Goal: Task Accomplishment & Management: Complete application form

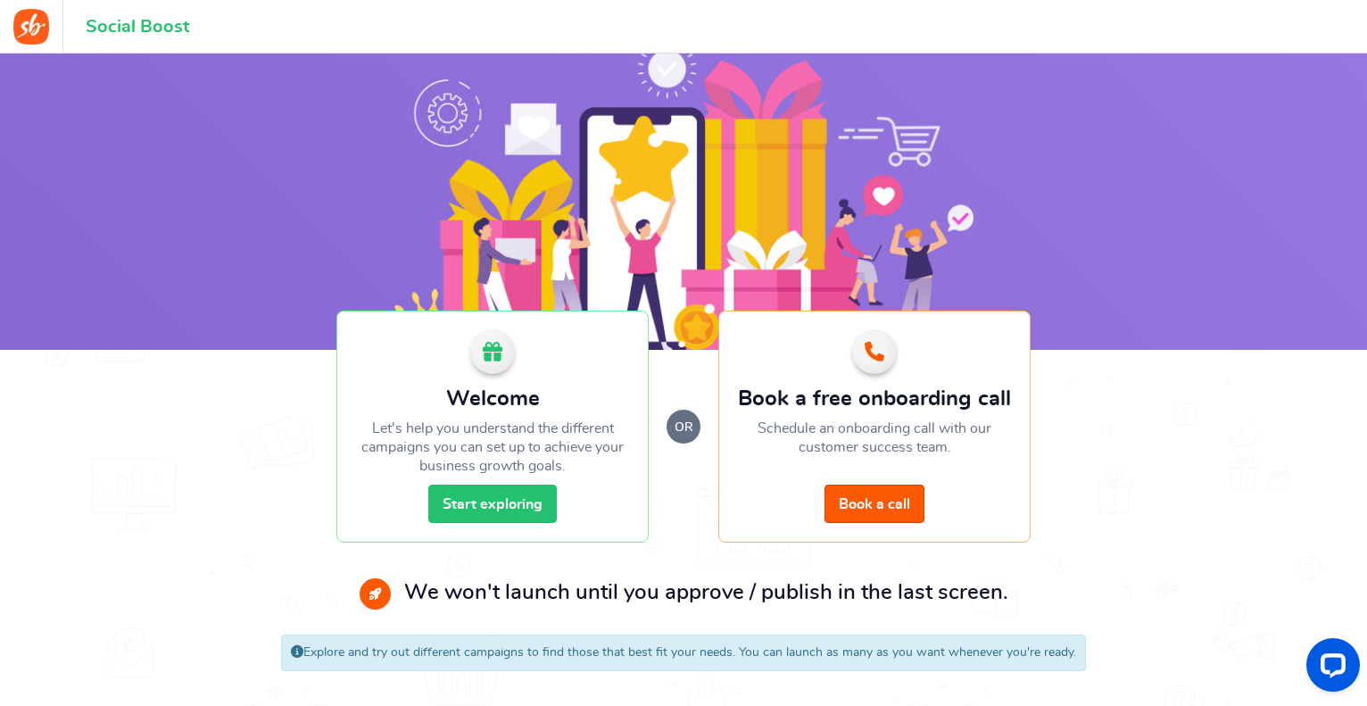
click at [484, 502] on link "Start exploring" at bounding box center [492, 504] width 128 height 38
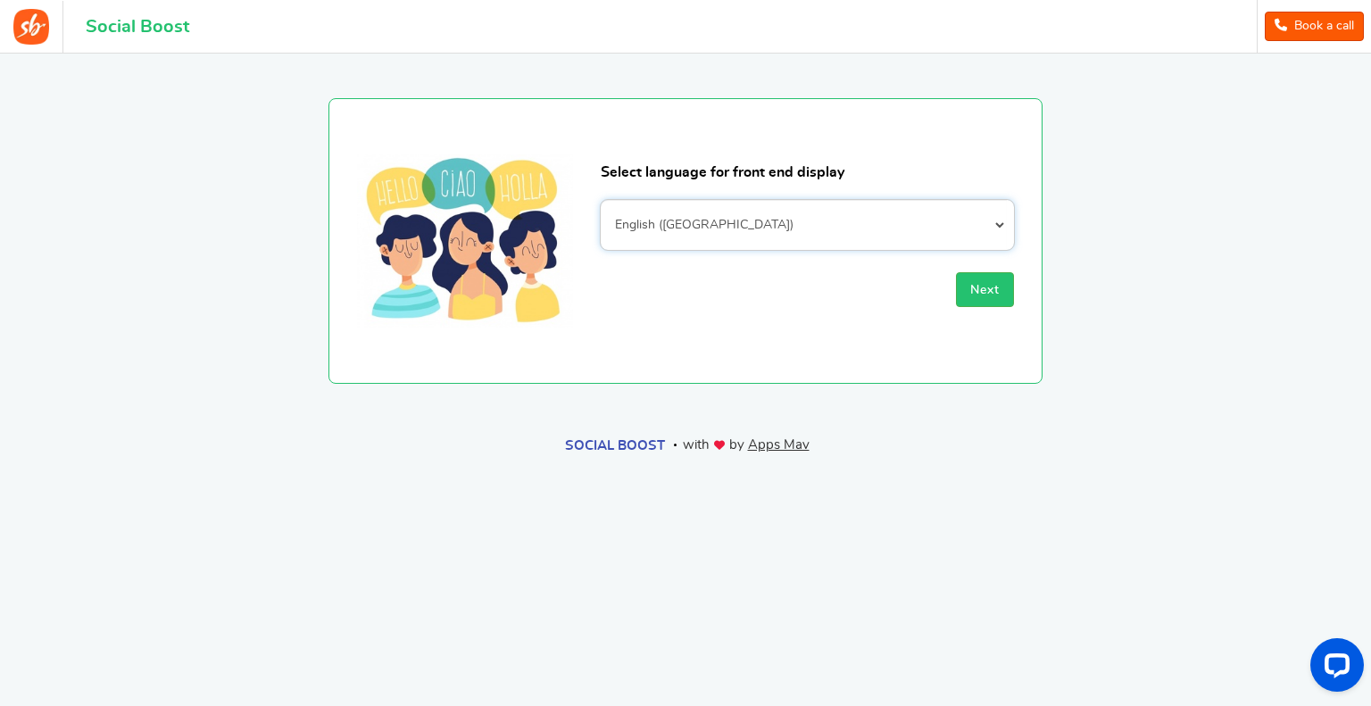
click at [671, 235] on select "Afrikaans Albanian Arabic Armenian Azerbaijani Basque Belarusian Bengali Bosnia…" at bounding box center [807, 225] width 413 height 50
click at [668, 234] on select "Afrikaans Albanian Arabic Armenian Azerbaijani Basque Belarusian Bengali Bosnia…" at bounding box center [807, 225] width 413 height 50
click at [976, 282] on button "Next" at bounding box center [985, 289] width 58 height 35
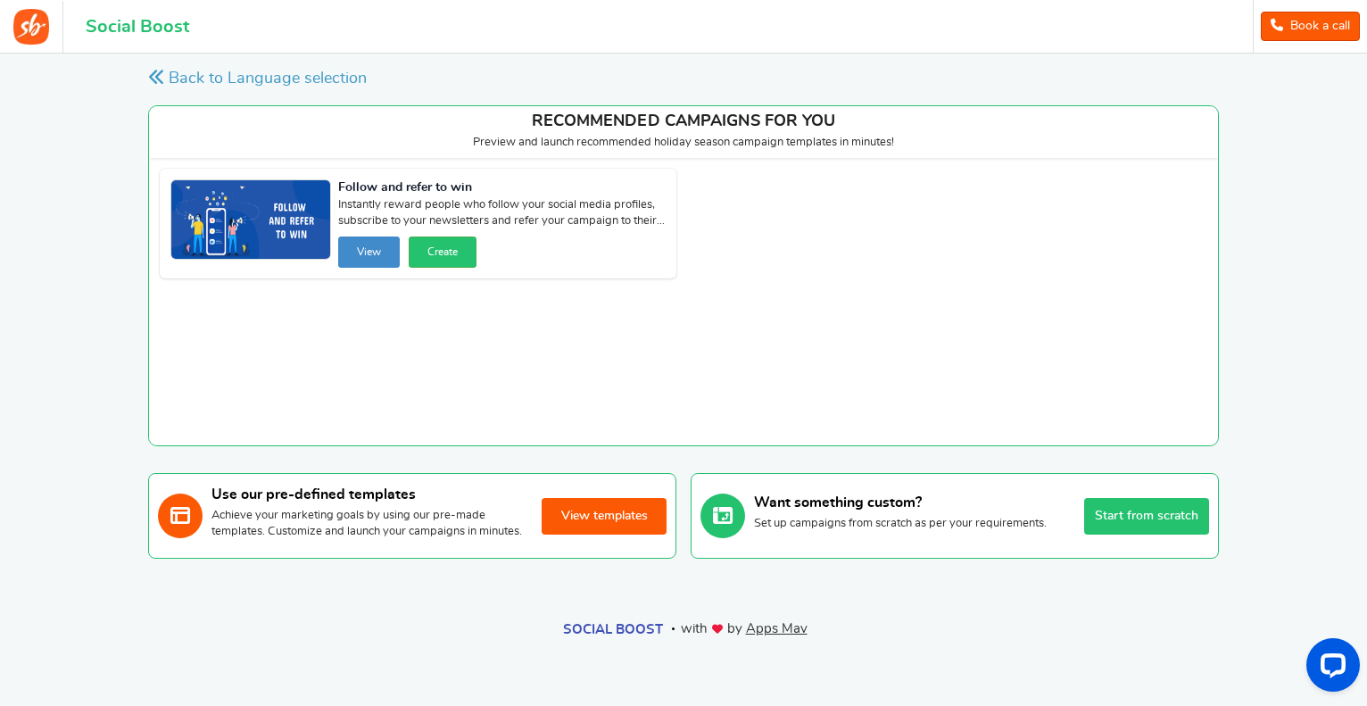
click at [593, 524] on button "View templates" at bounding box center [604, 516] width 125 height 37
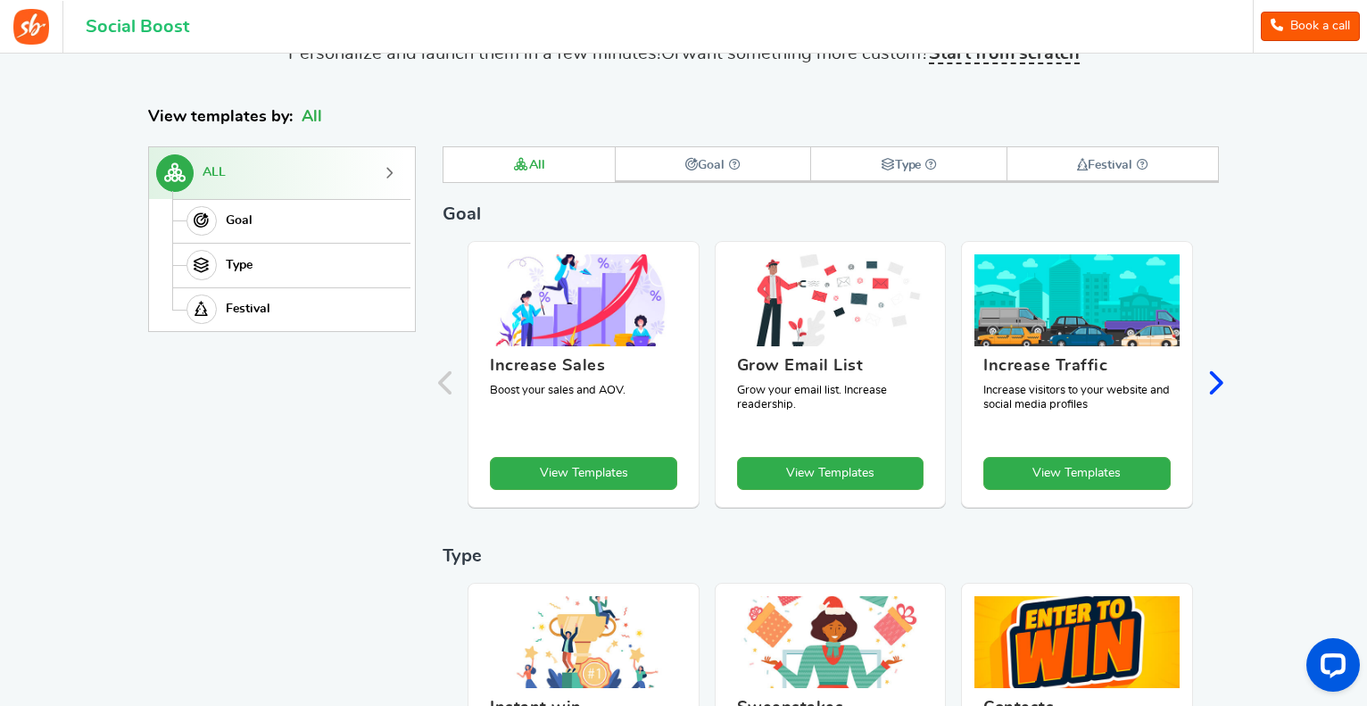
scroll to position [559, 0]
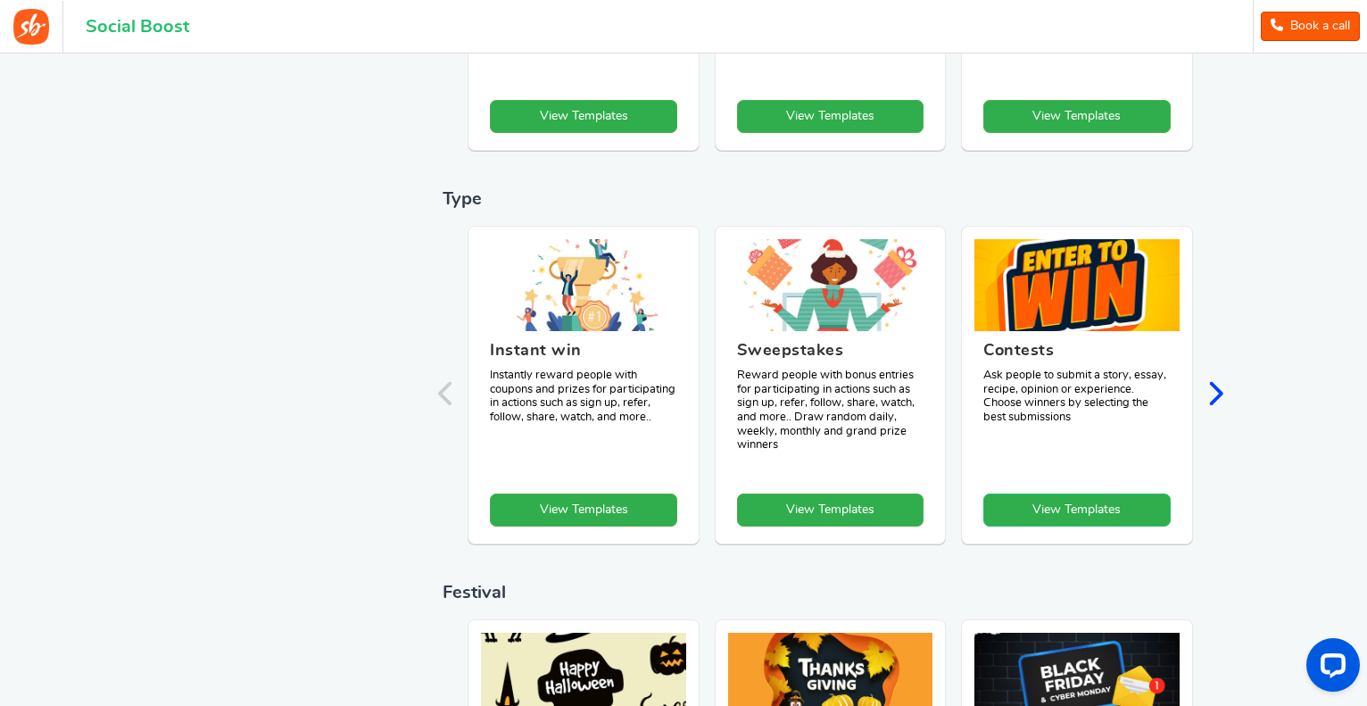
click at [1046, 517] on link "View Templates" at bounding box center [1076, 509] width 187 height 33
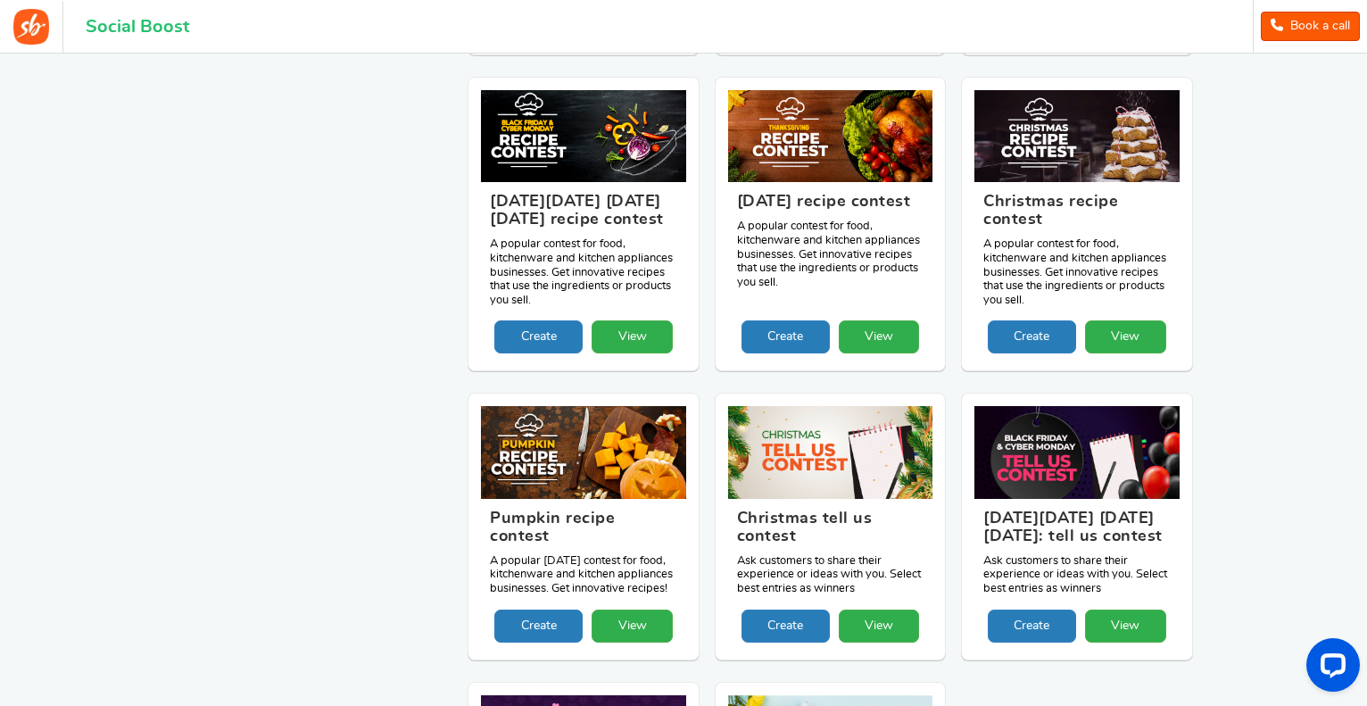
scroll to position [959, 0]
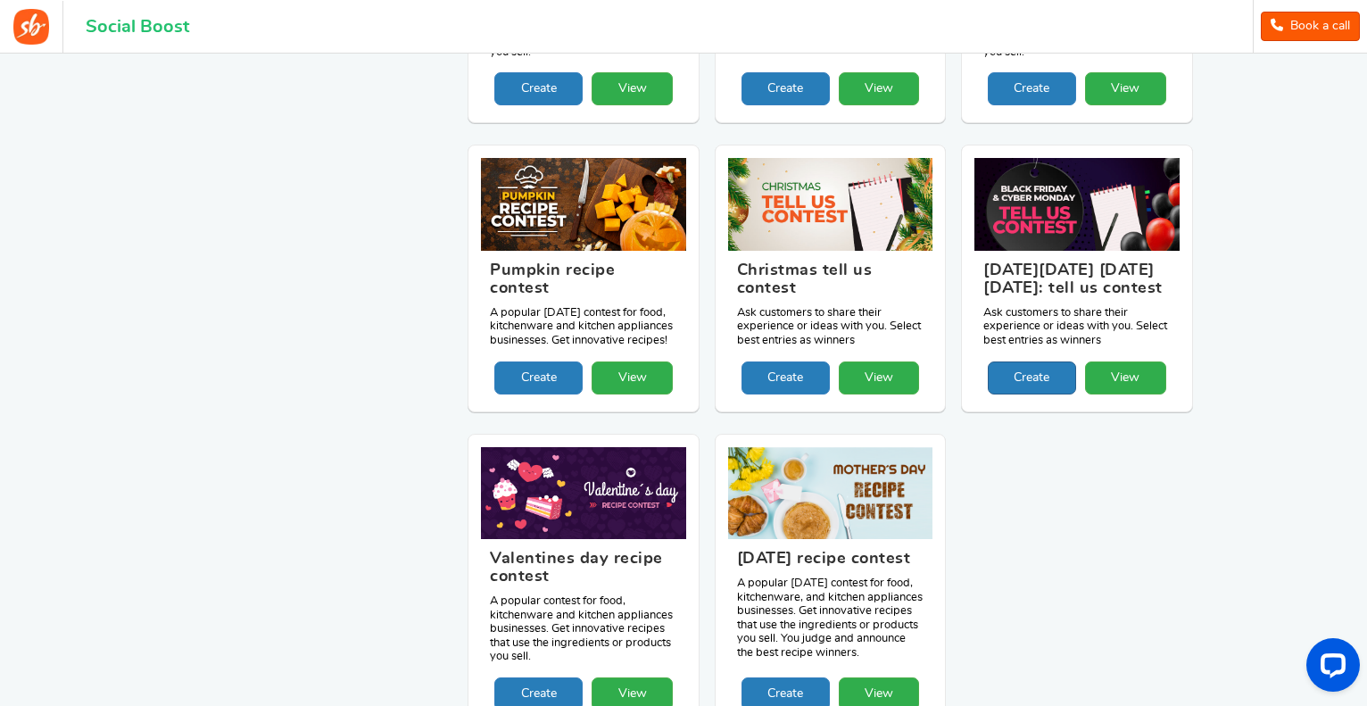
click at [1050, 394] on link "Create" at bounding box center [1032, 377] width 88 height 33
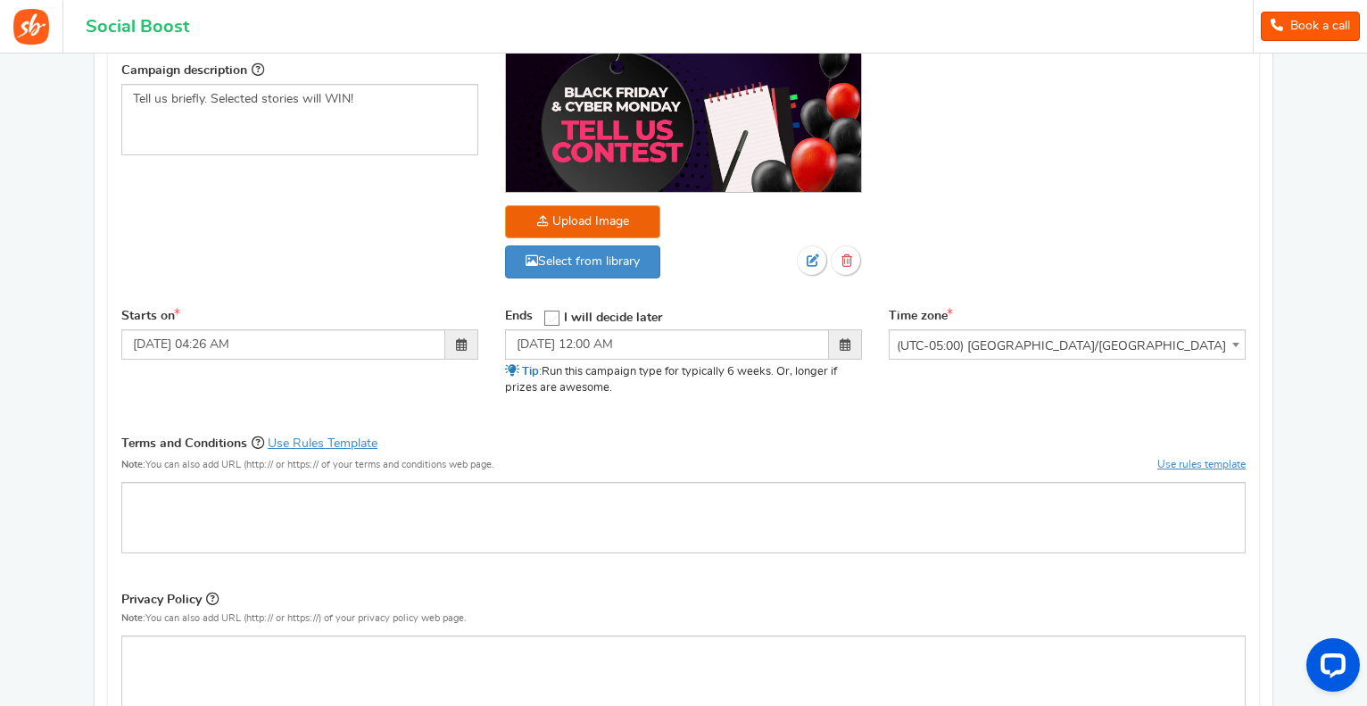
scroll to position [357, 0]
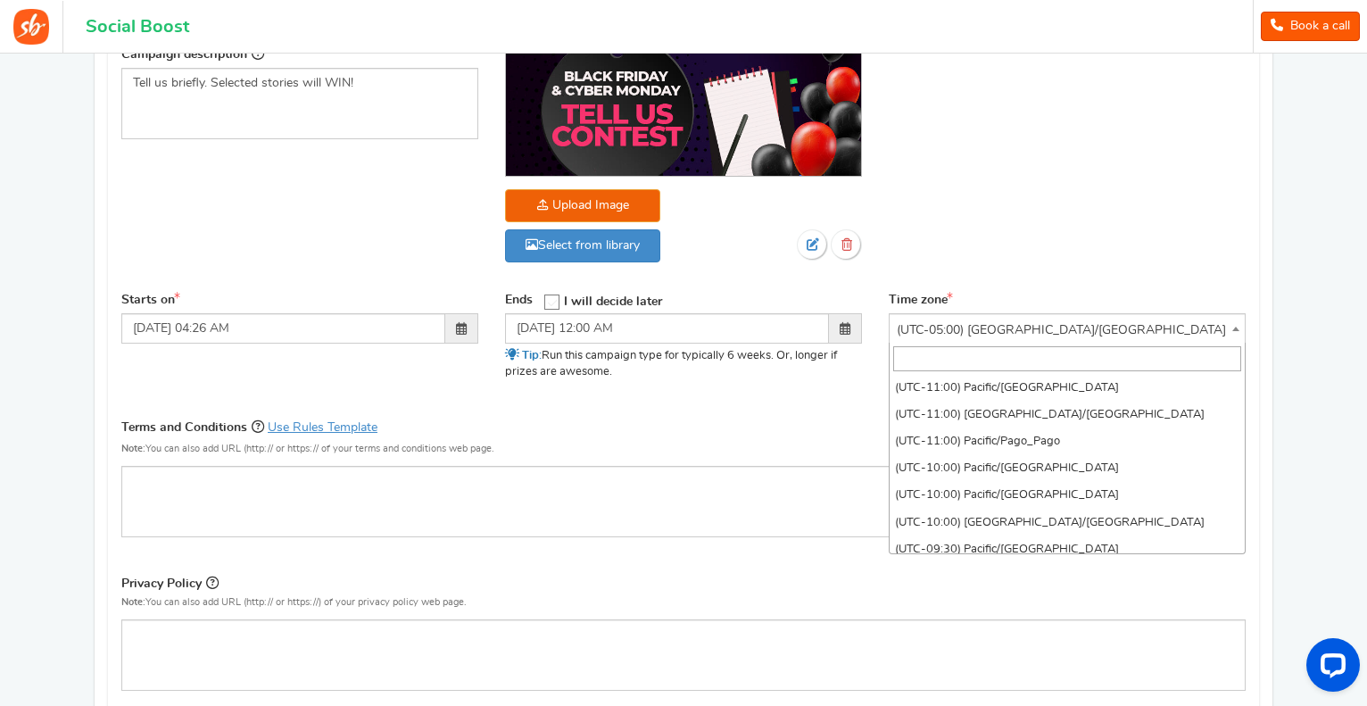
click at [1003, 314] on span "(UTC-05:00) [GEOGRAPHIC_DATA]/[GEOGRAPHIC_DATA]" at bounding box center [1067, 330] width 355 height 32
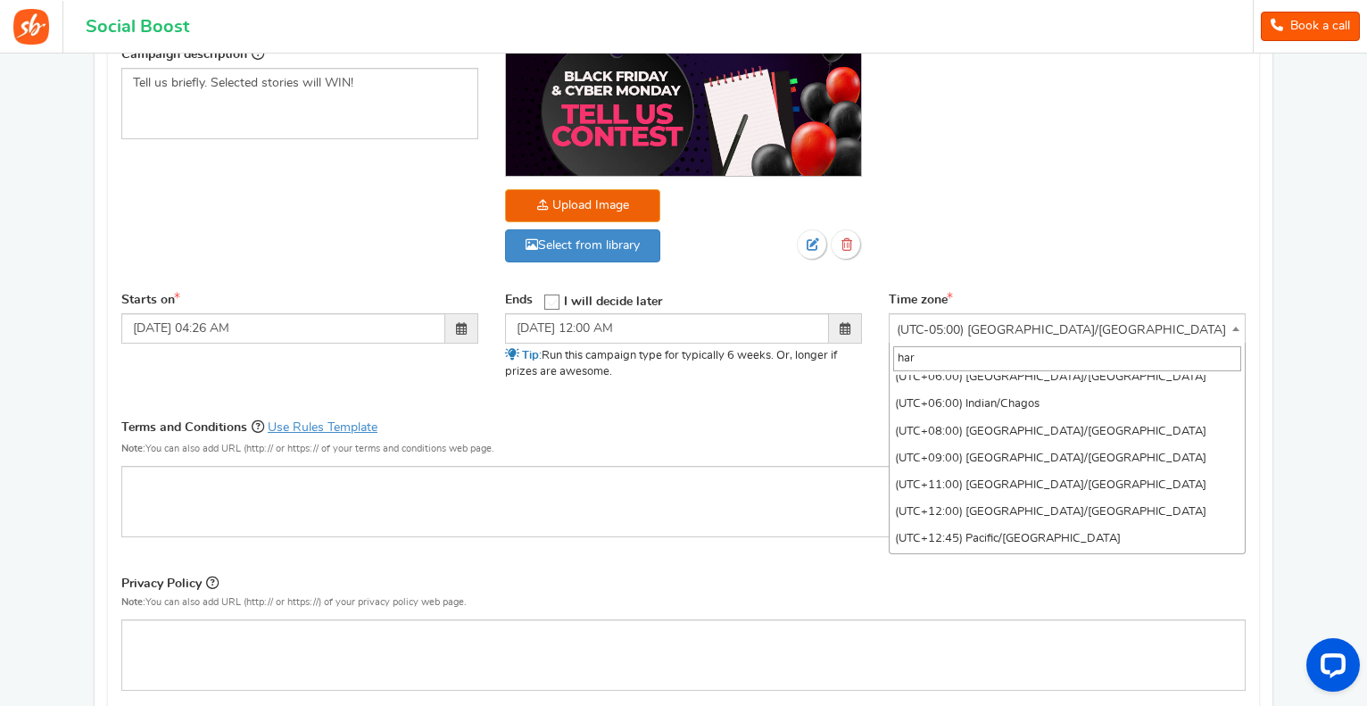
scroll to position [0, 0]
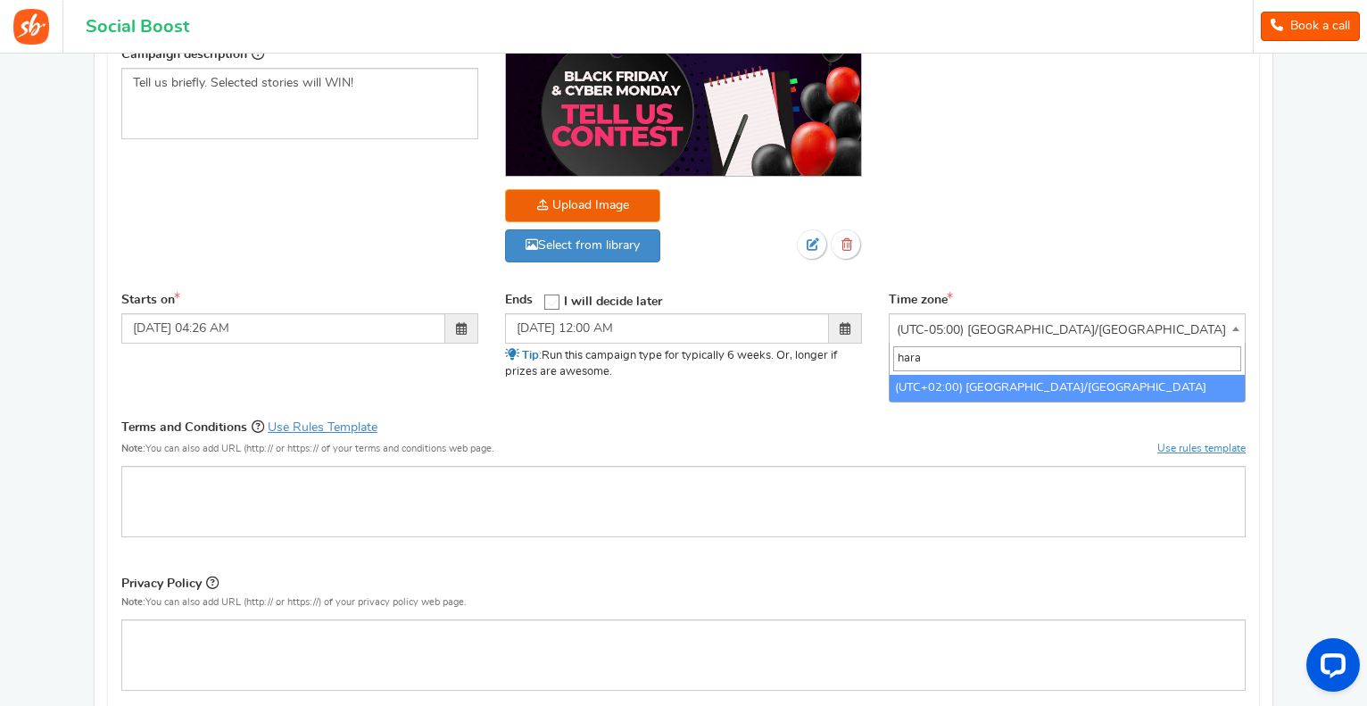
type input "hara"
select select "Africa/Harare"
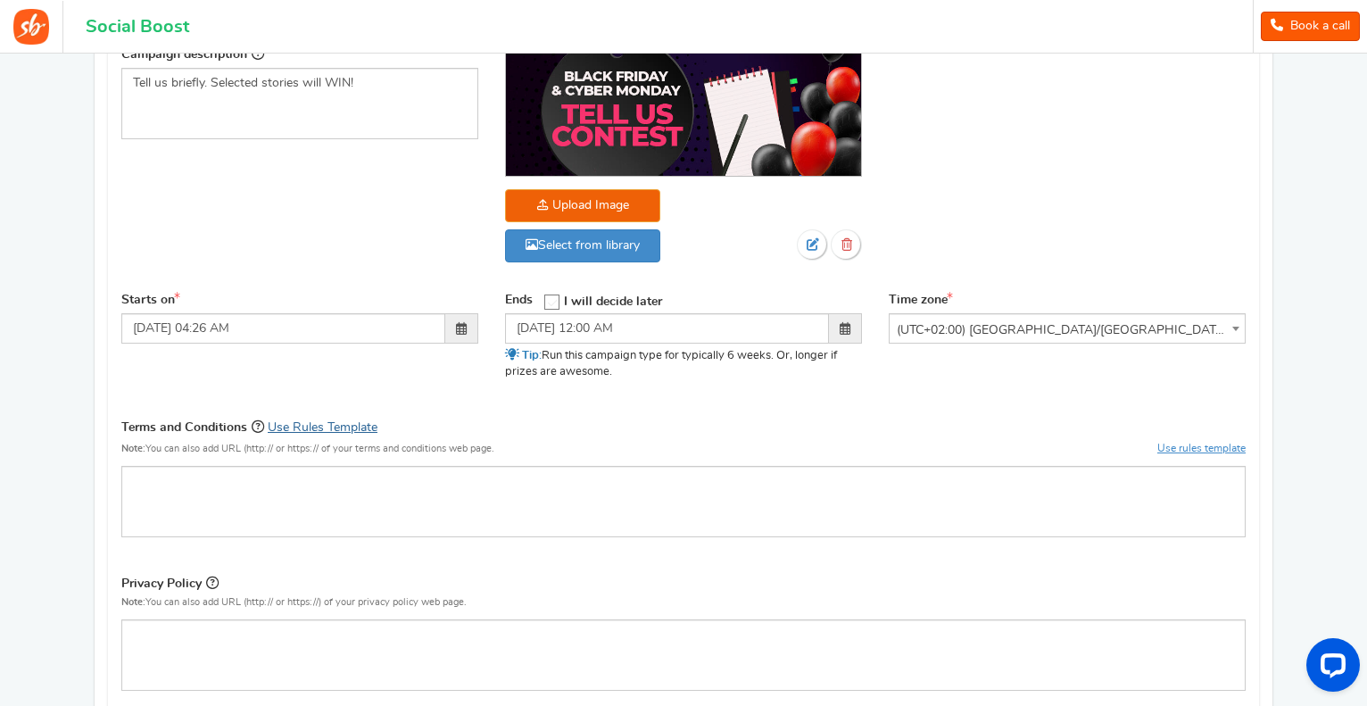
click at [311, 424] on link "Use Rules Template" at bounding box center [323, 427] width 110 height 12
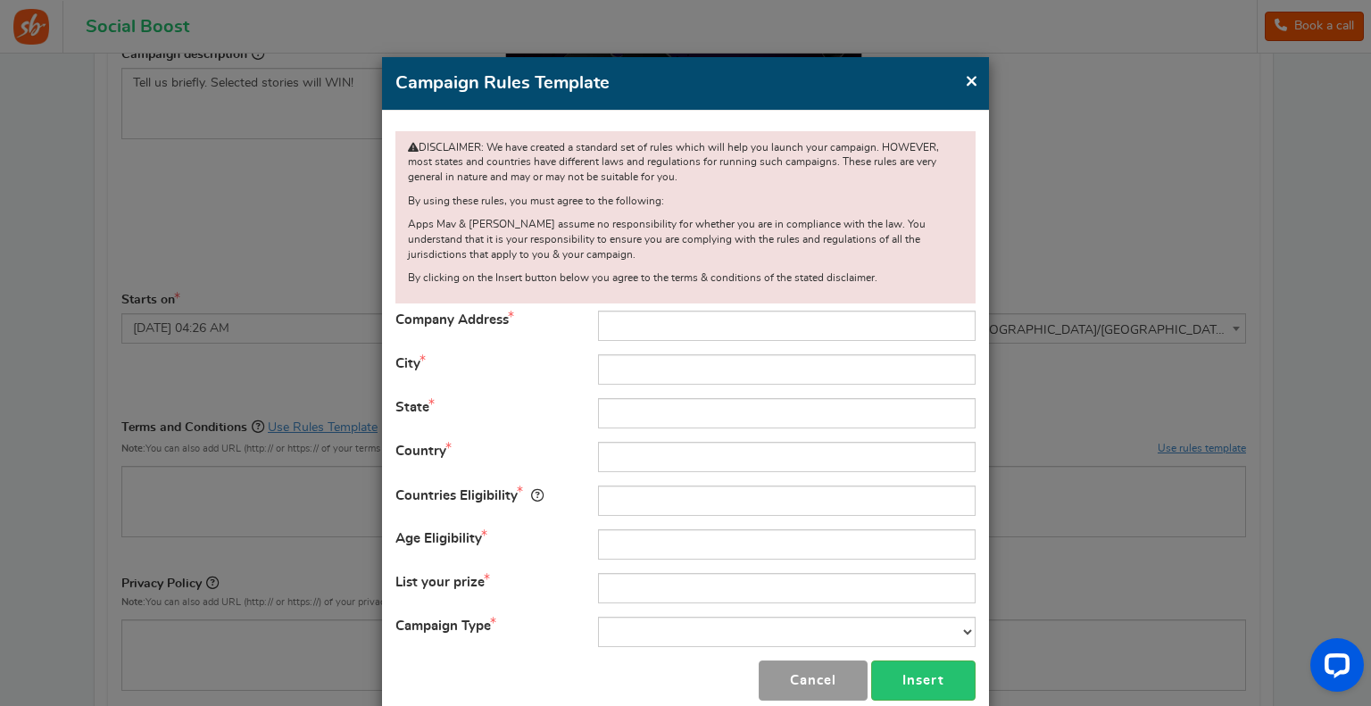
click at [782, 676] on button "Cancel" at bounding box center [812, 680] width 109 height 40
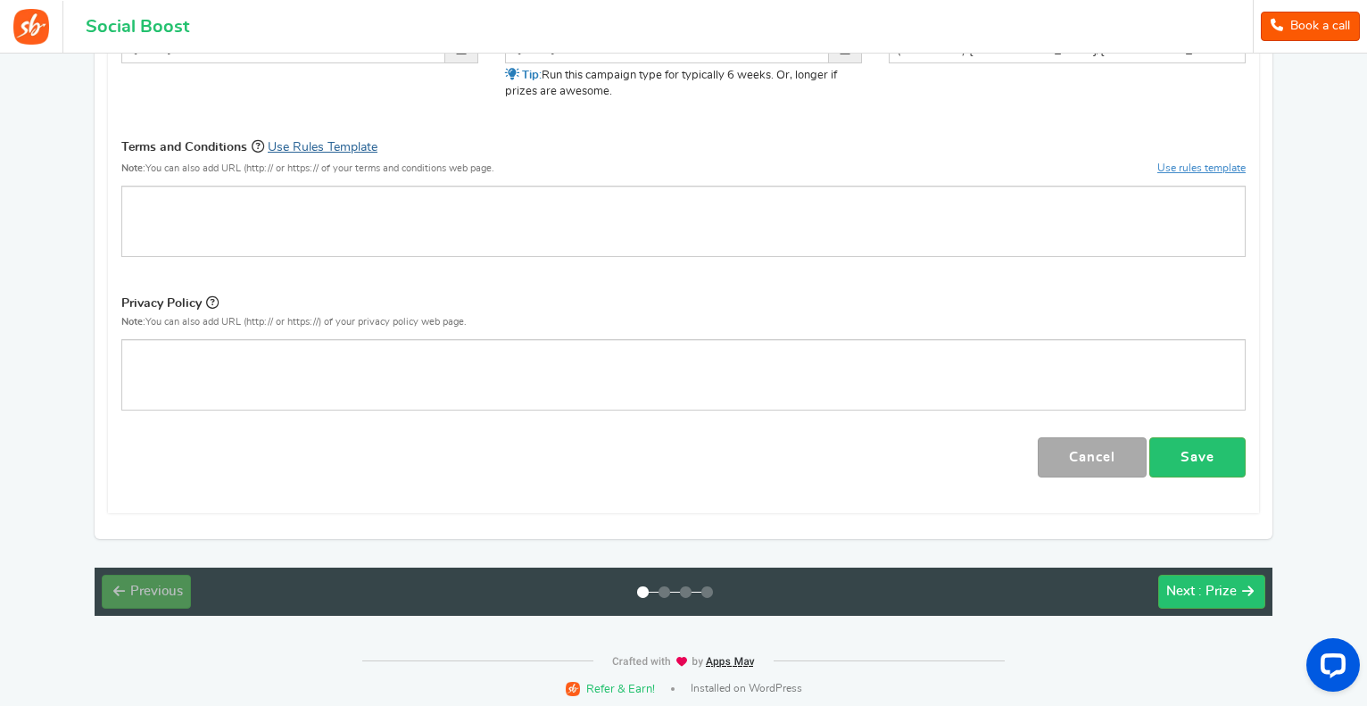
scroll to position [640, 0]
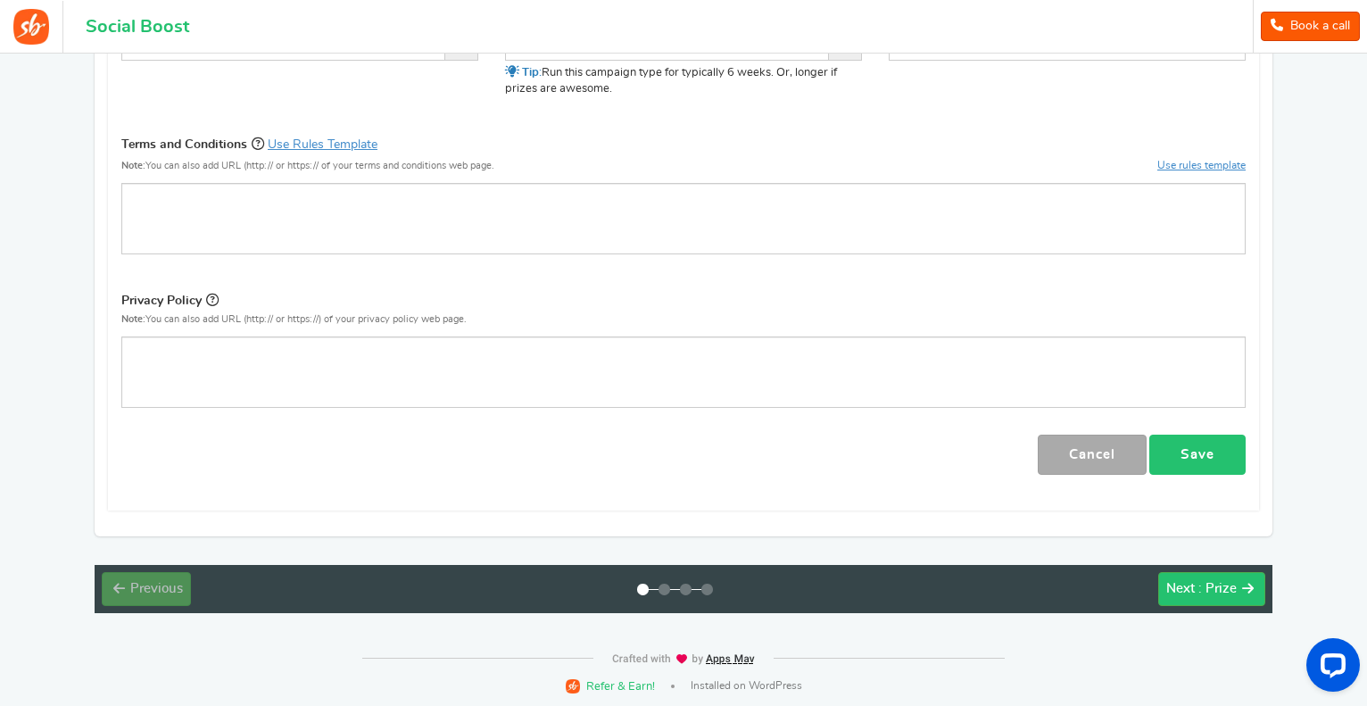
click at [1201, 456] on link "Save" at bounding box center [1197, 455] width 96 height 40
click at [1189, 576] on button "Next : Prize" at bounding box center [1211, 589] width 107 height 34
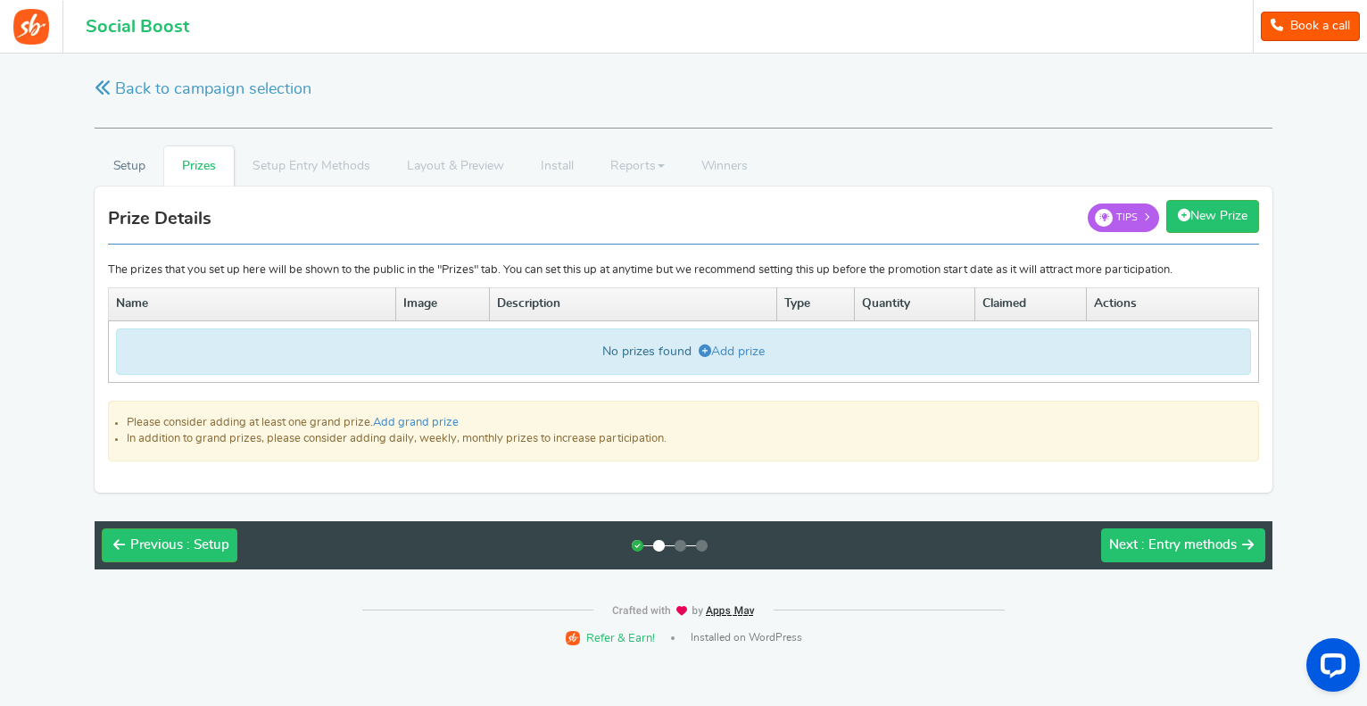
scroll to position [0, 0]
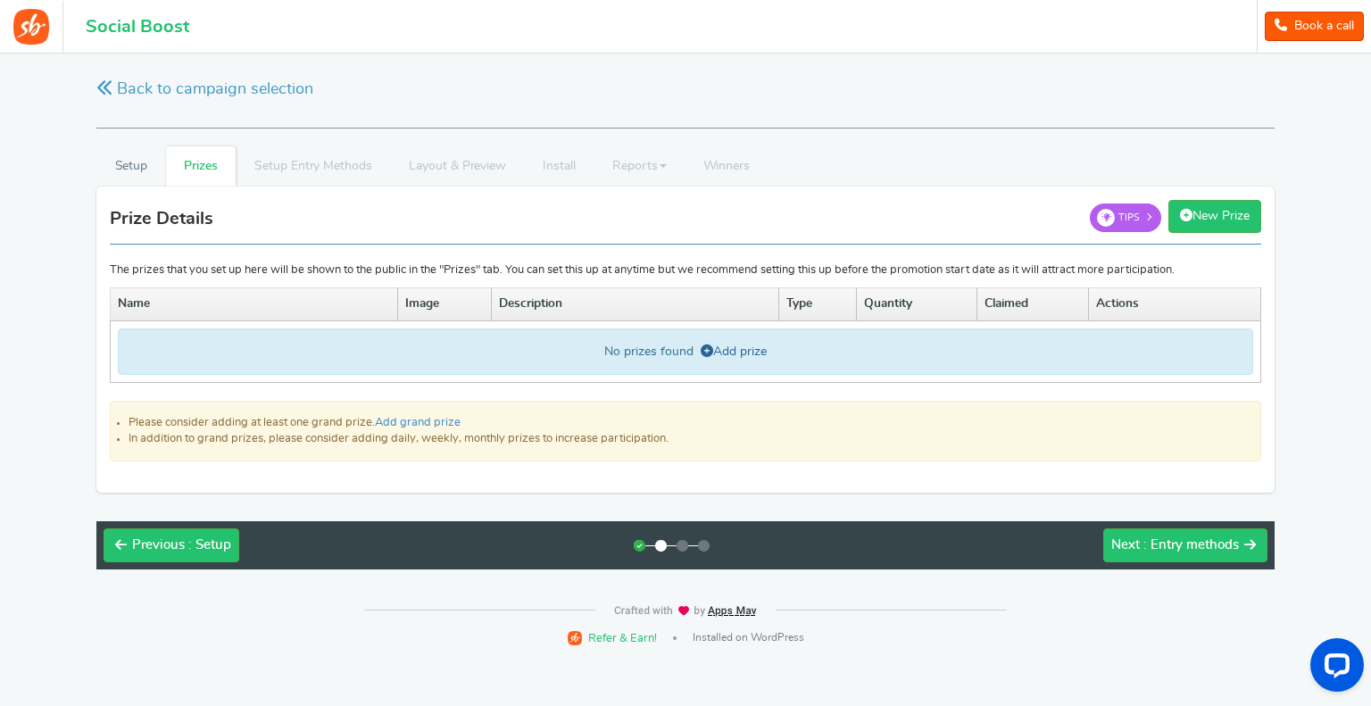
click at [709, 350] on icon at bounding box center [706, 350] width 12 height 12
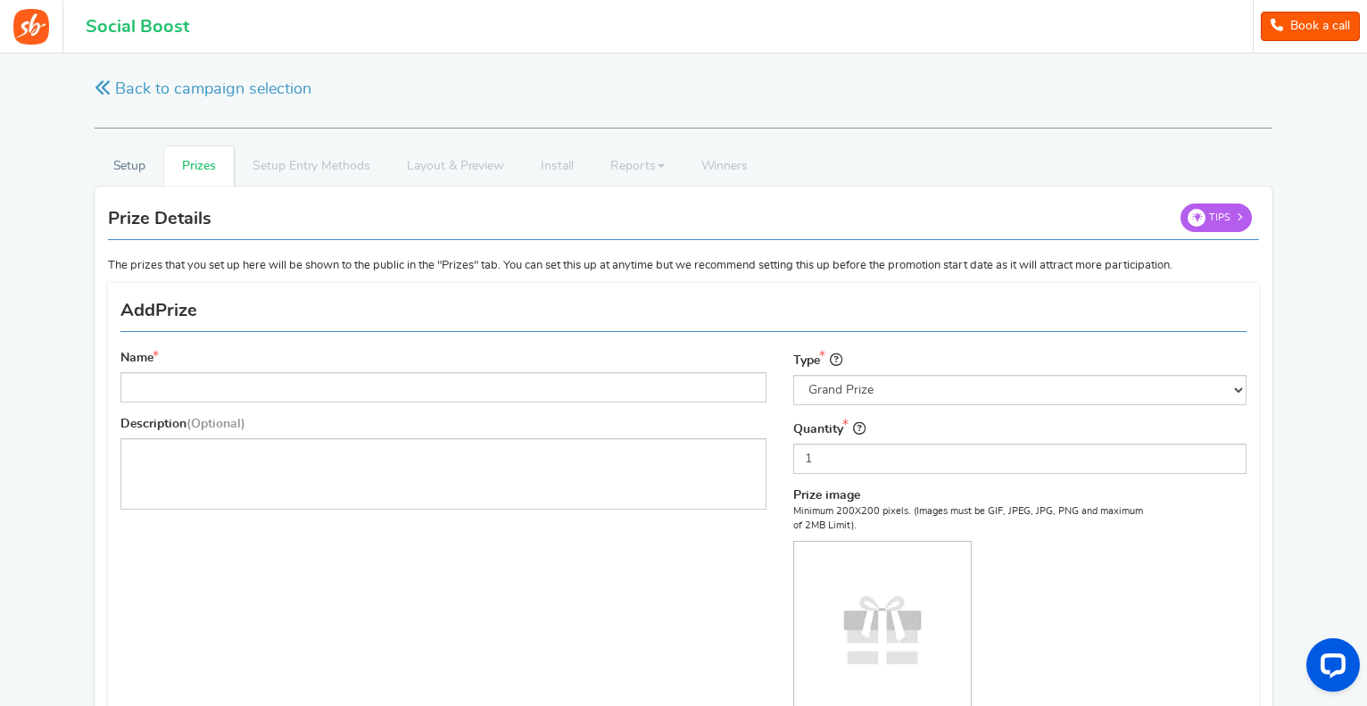
click at [177, 363] on div "Name" at bounding box center [443, 376] width 646 height 53
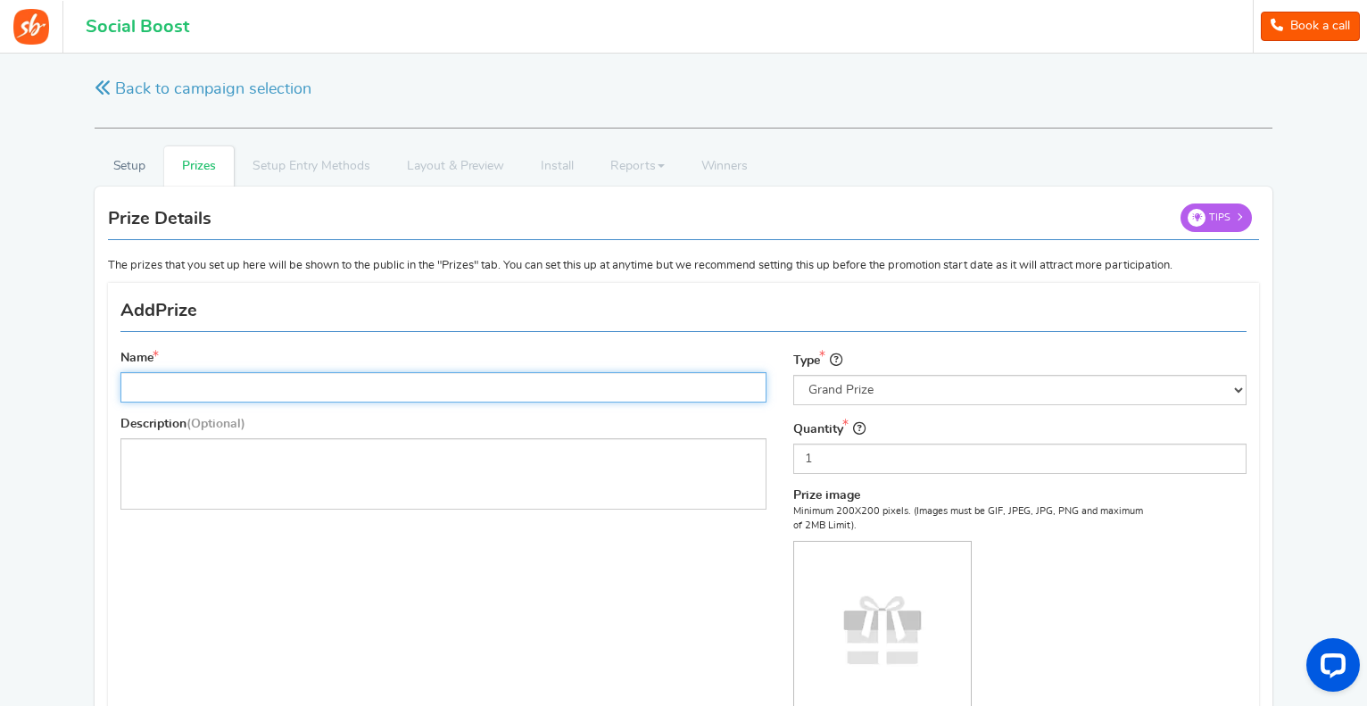
click at [162, 394] on input "Name" at bounding box center [443, 387] width 646 height 30
type input "Car"
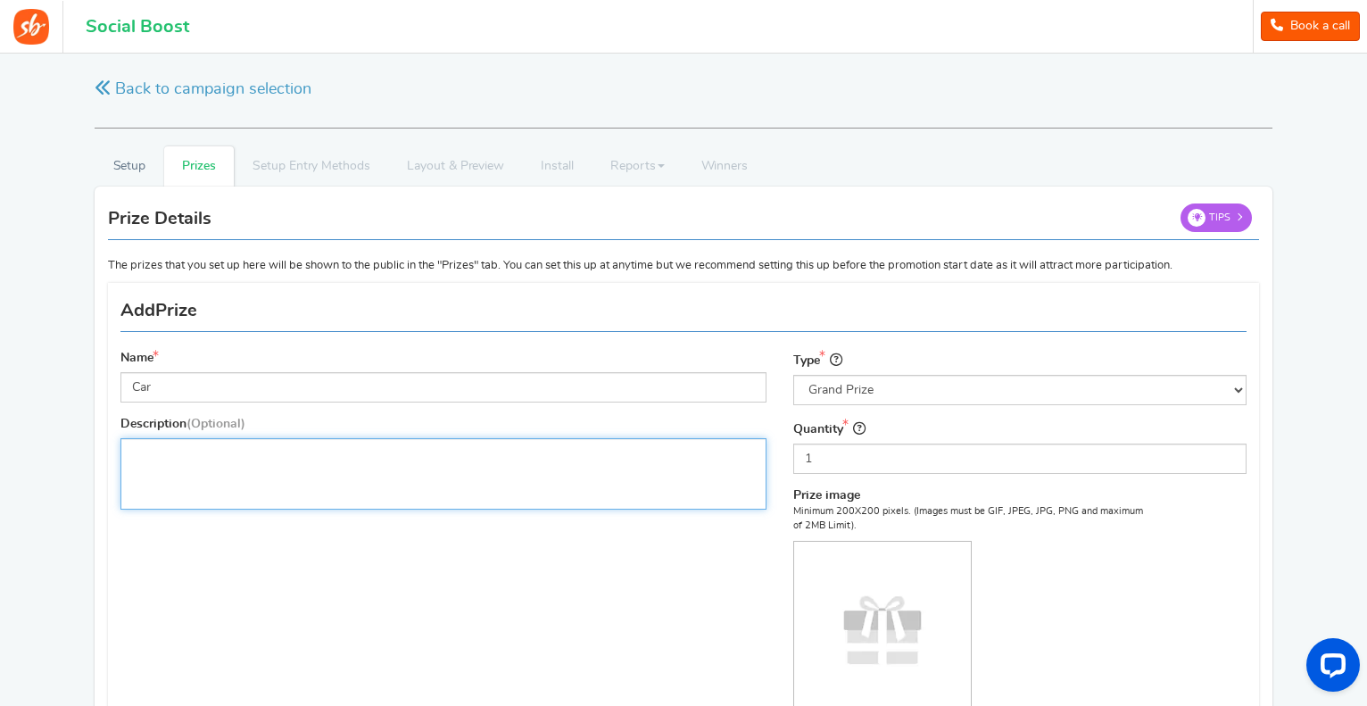
click at [153, 447] on p "Editor, prize_description" at bounding box center [443, 453] width 623 height 18
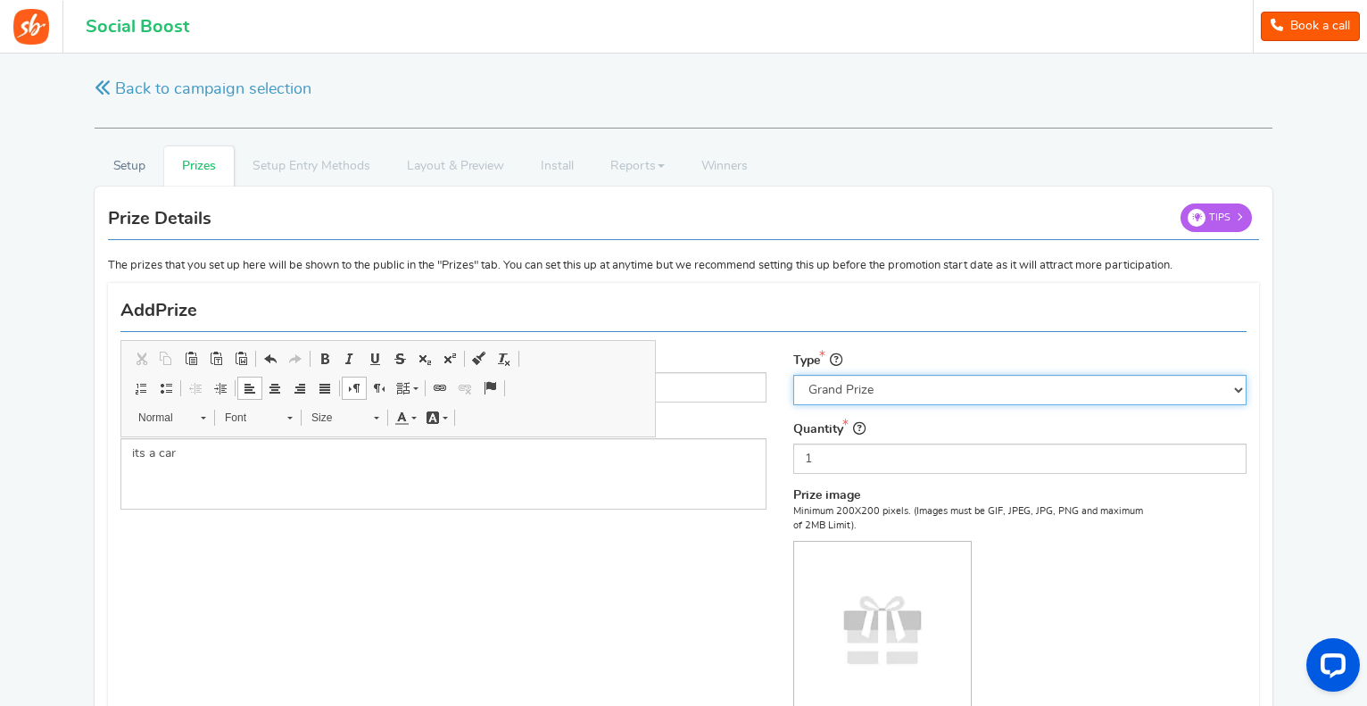
click at [820, 394] on select "Select the prize type Grand Prize Daily Prize Weekly Prize Monthly Prize" at bounding box center [1019, 390] width 453 height 30
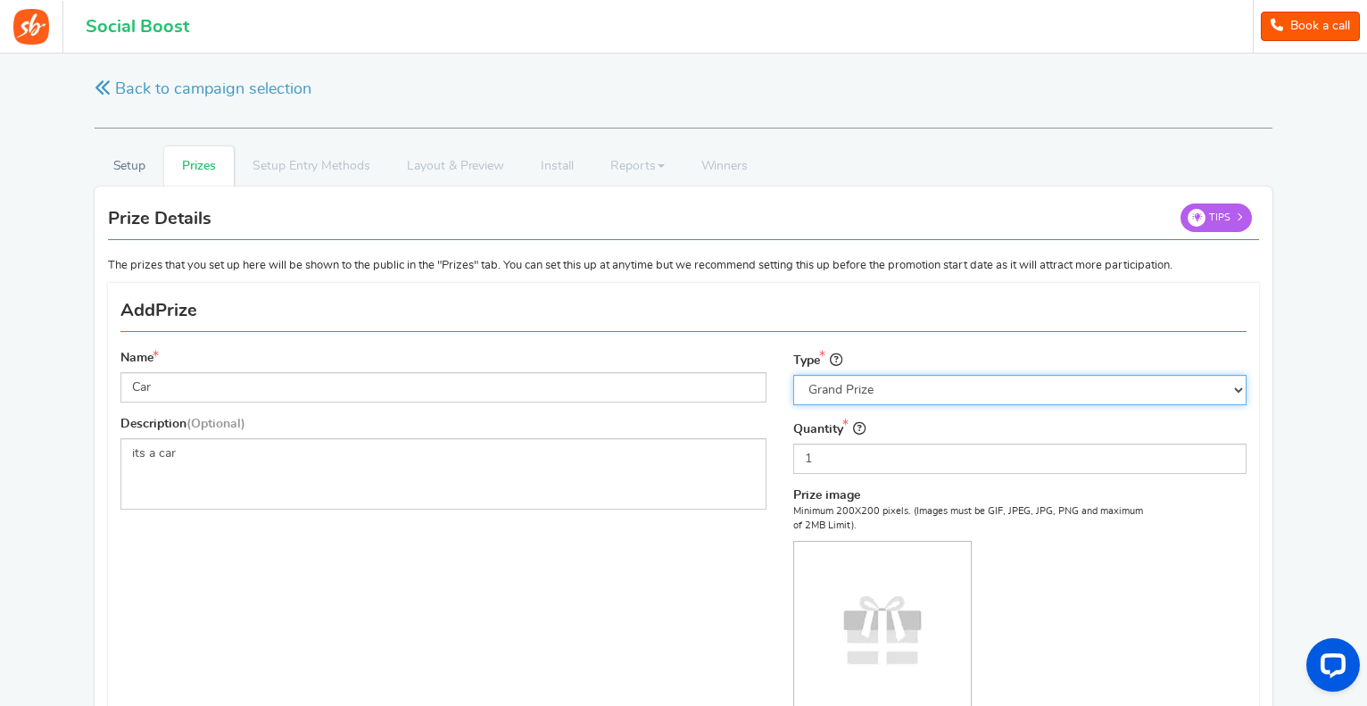
click at [820, 394] on select "Select the prize type Grand Prize Daily Prize Weekly Prize Monthly Prize" at bounding box center [1019, 390] width 453 height 30
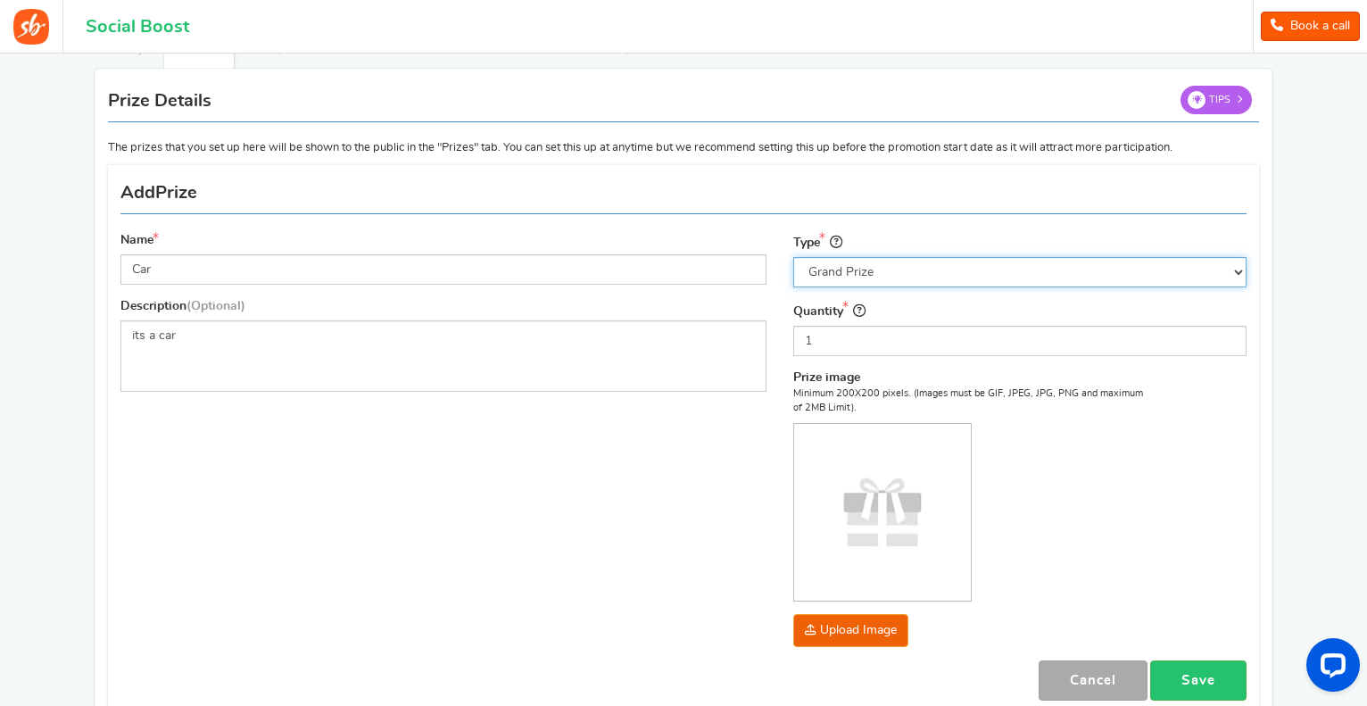
scroll to position [272, 0]
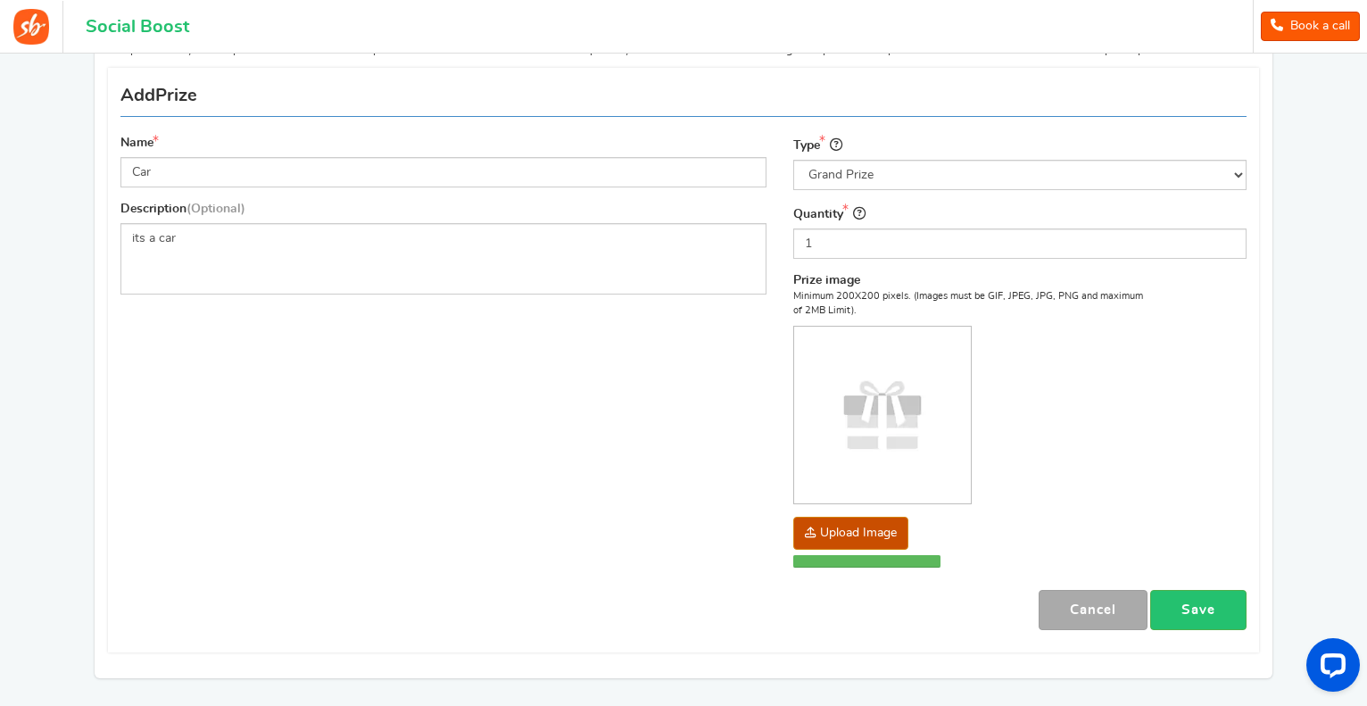
scroll to position [268, 0]
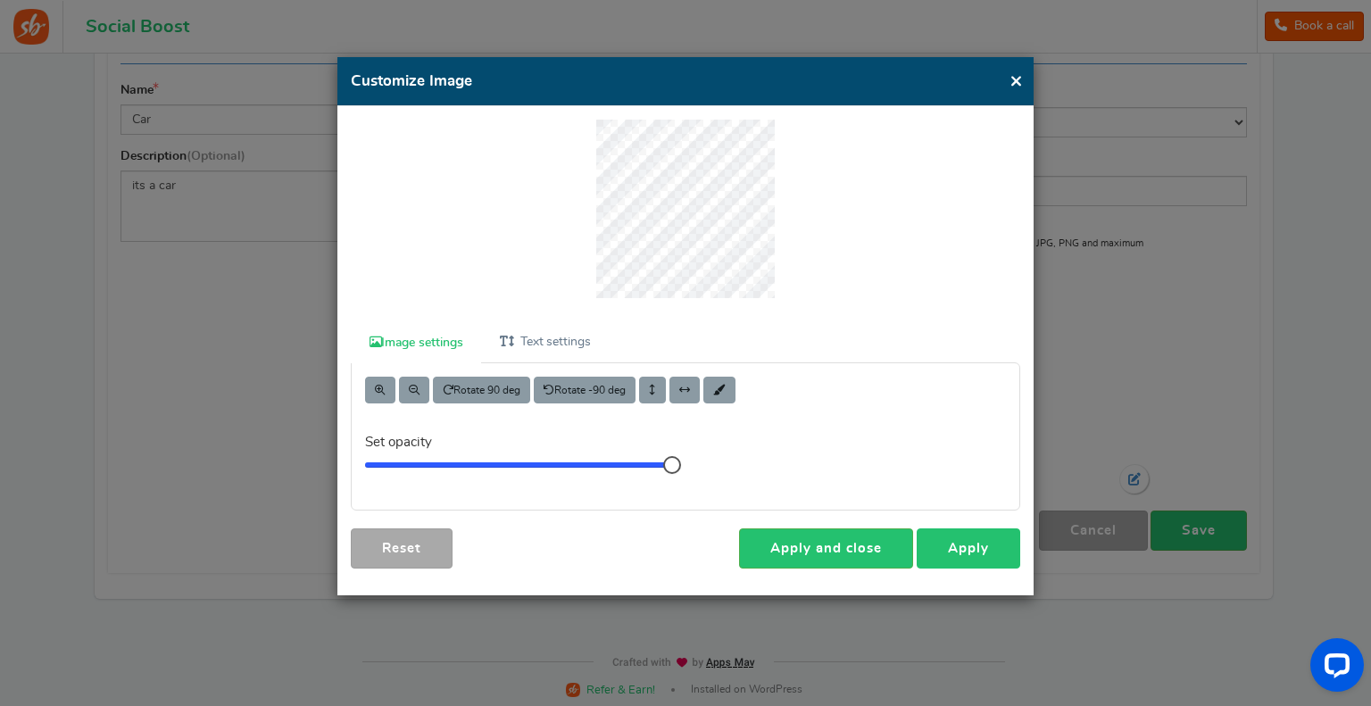
click at [957, 547] on link "Apply" at bounding box center [968, 548] width 104 height 40
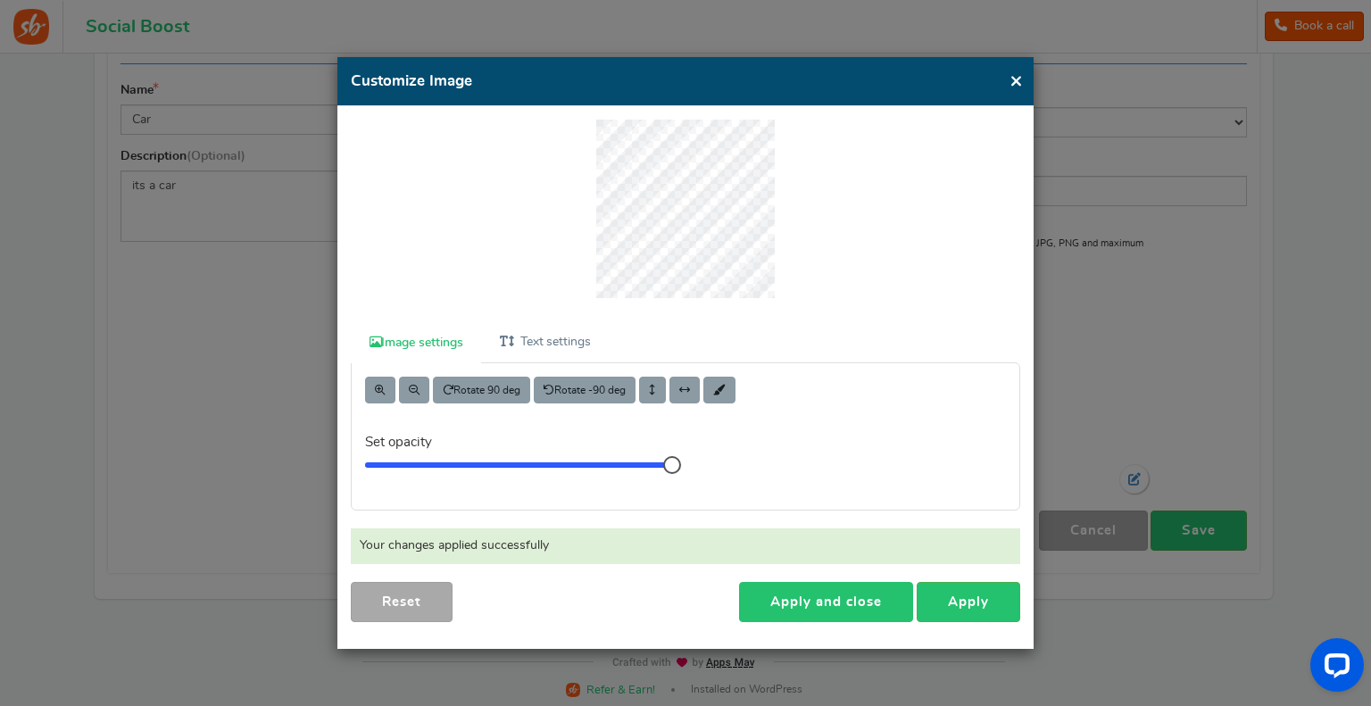
click at [859, 592] on link "Apply and close" at bounding box center [826, 602] width 174 height 40
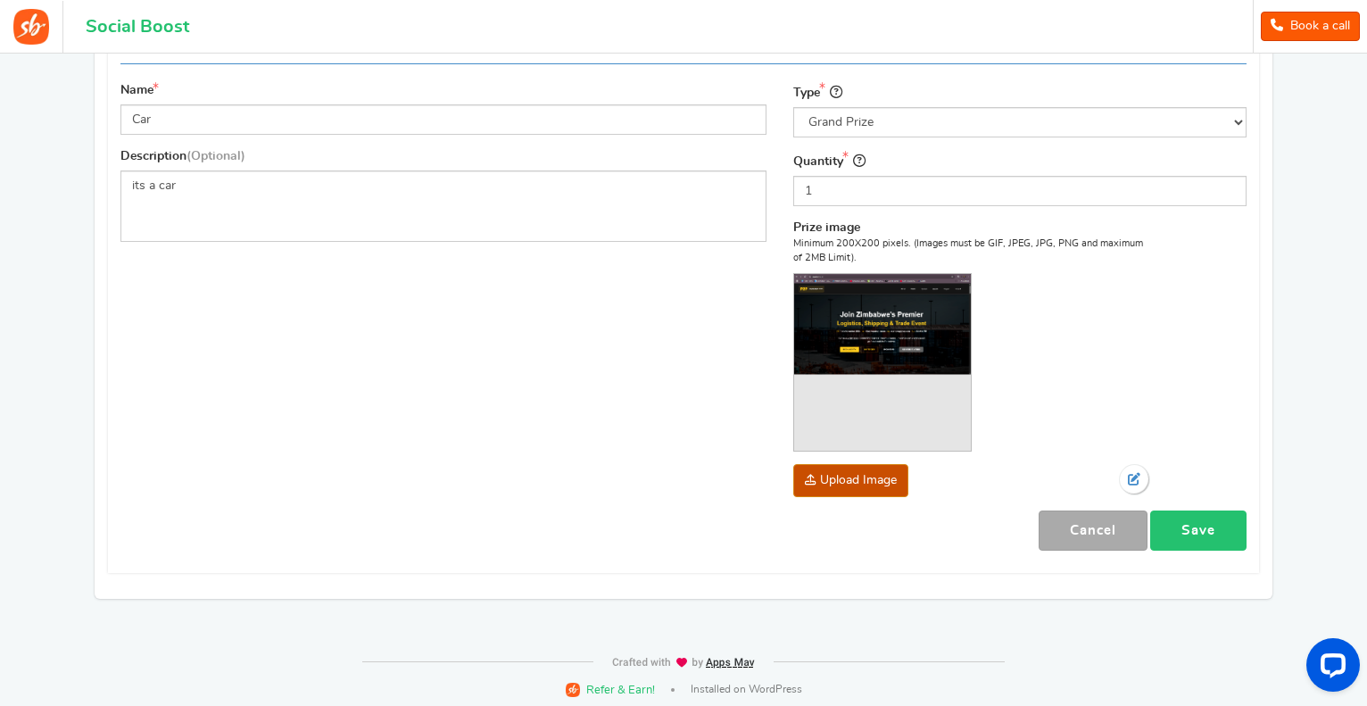
click at [1203, 523] on link "Save" at bounding box center [1198, 530] width 96 height 40
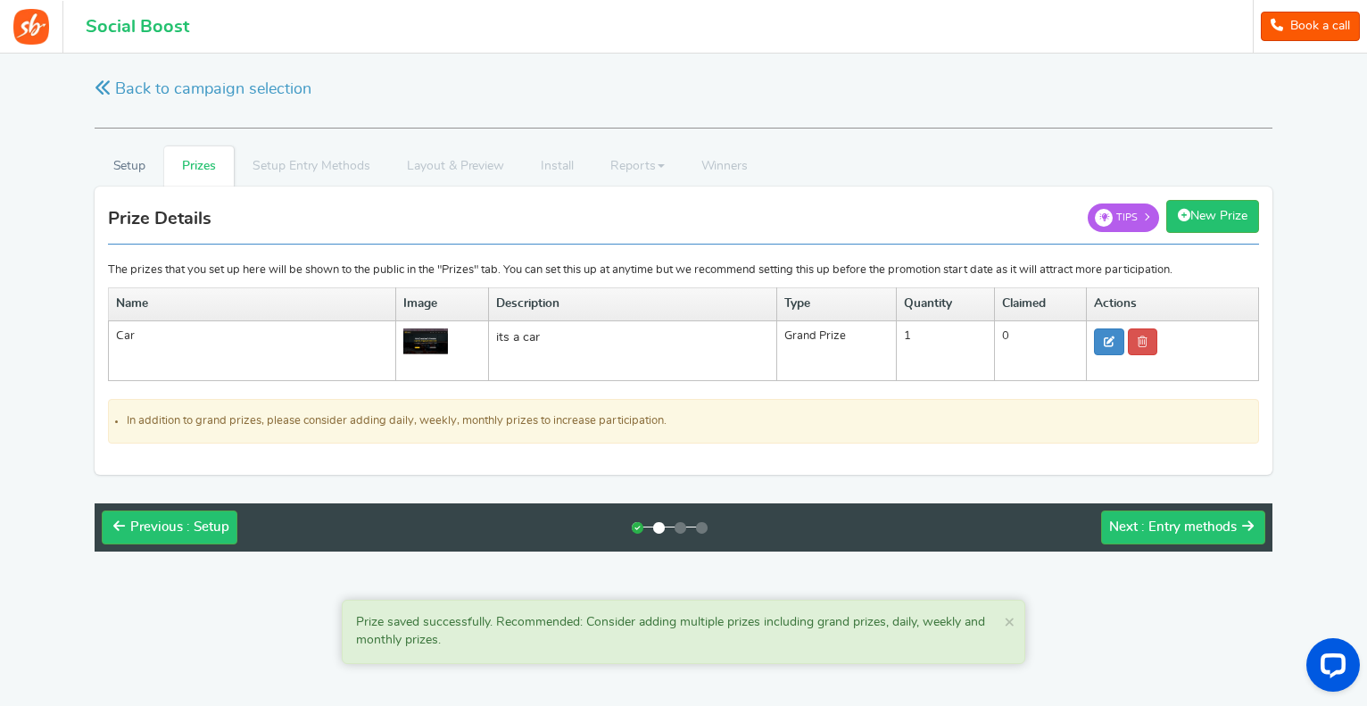
scroll to position [0, 0]
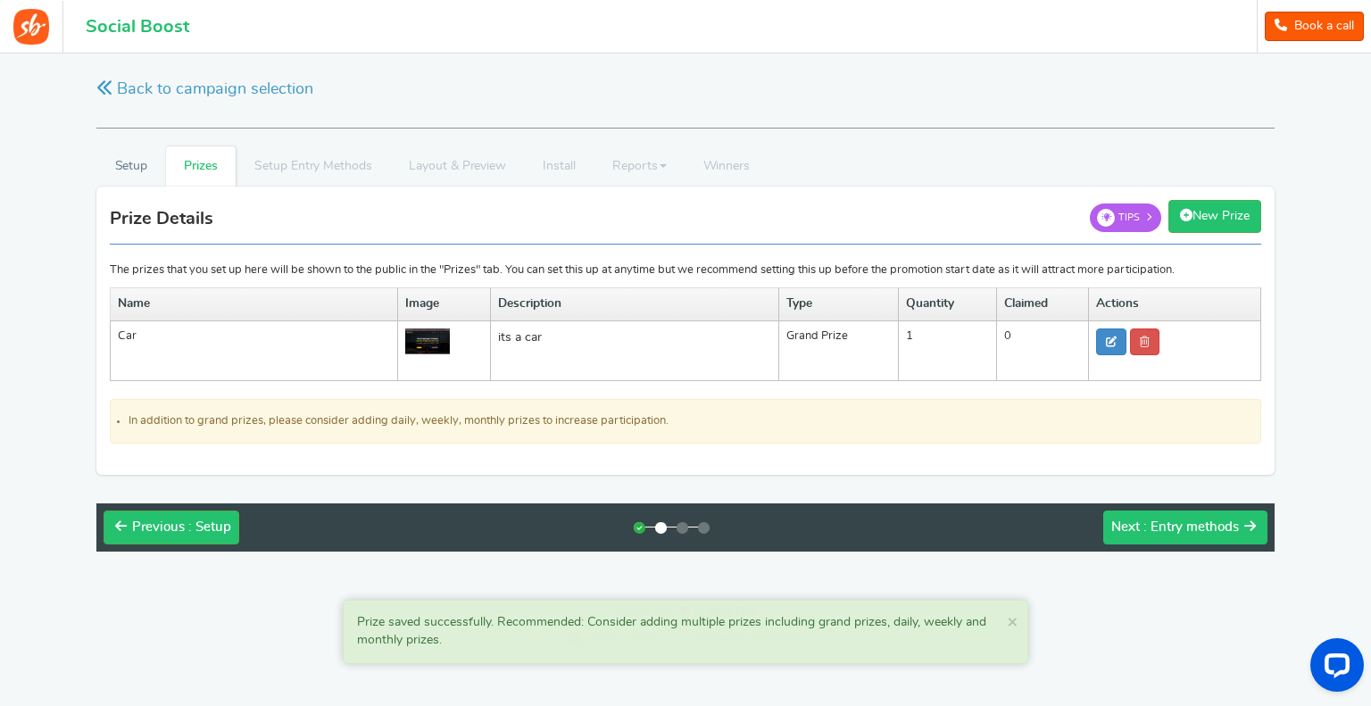
click at [1141, 527] on div "Next : Entry methods" at bounding box center [1175, 527] width 128 height 18
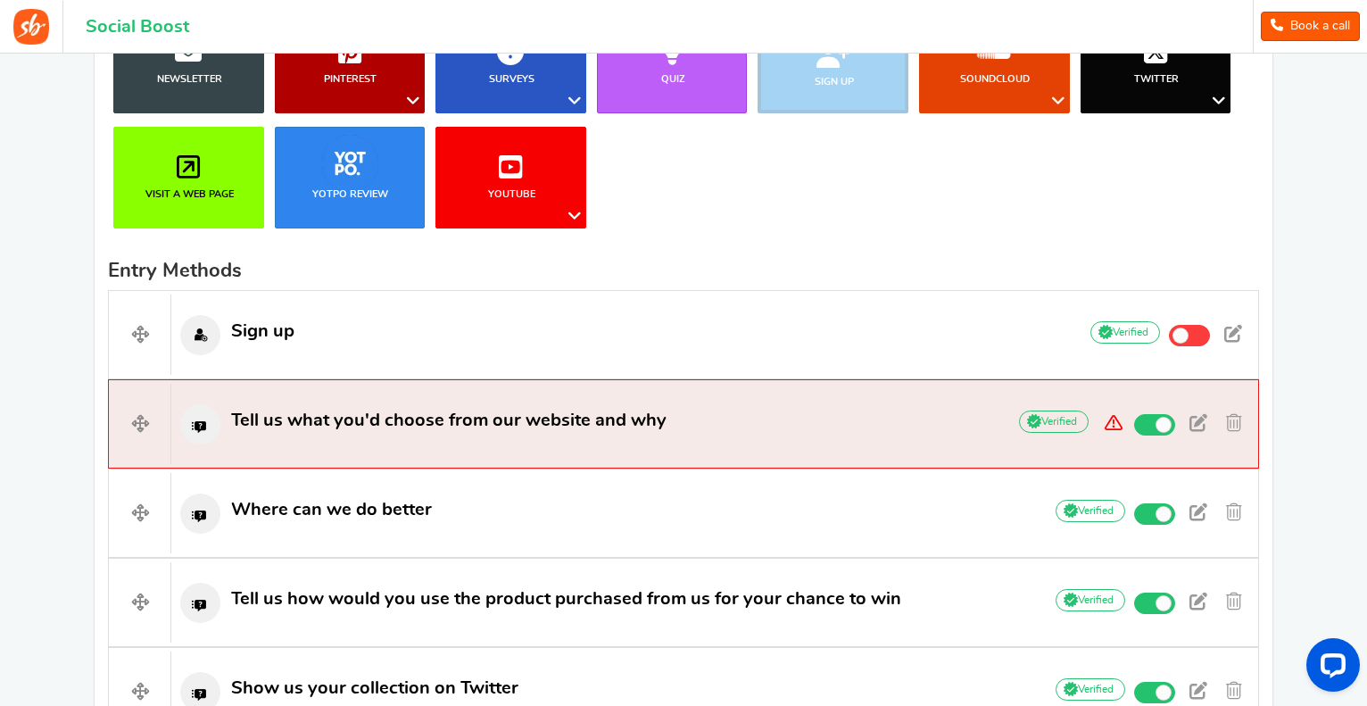
scroll to position [167, 0]
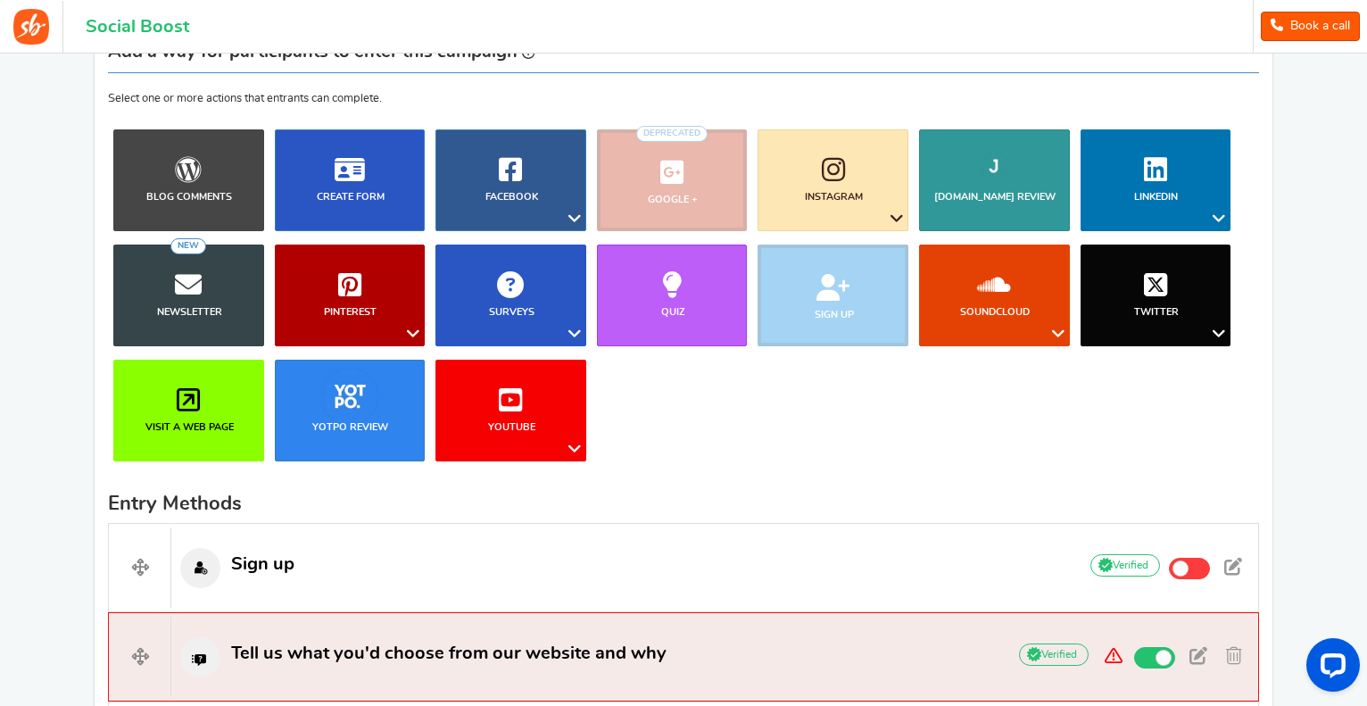
click at [832, 296] on li "Sign up" at bounding box center [833, 295] width 162 height 102
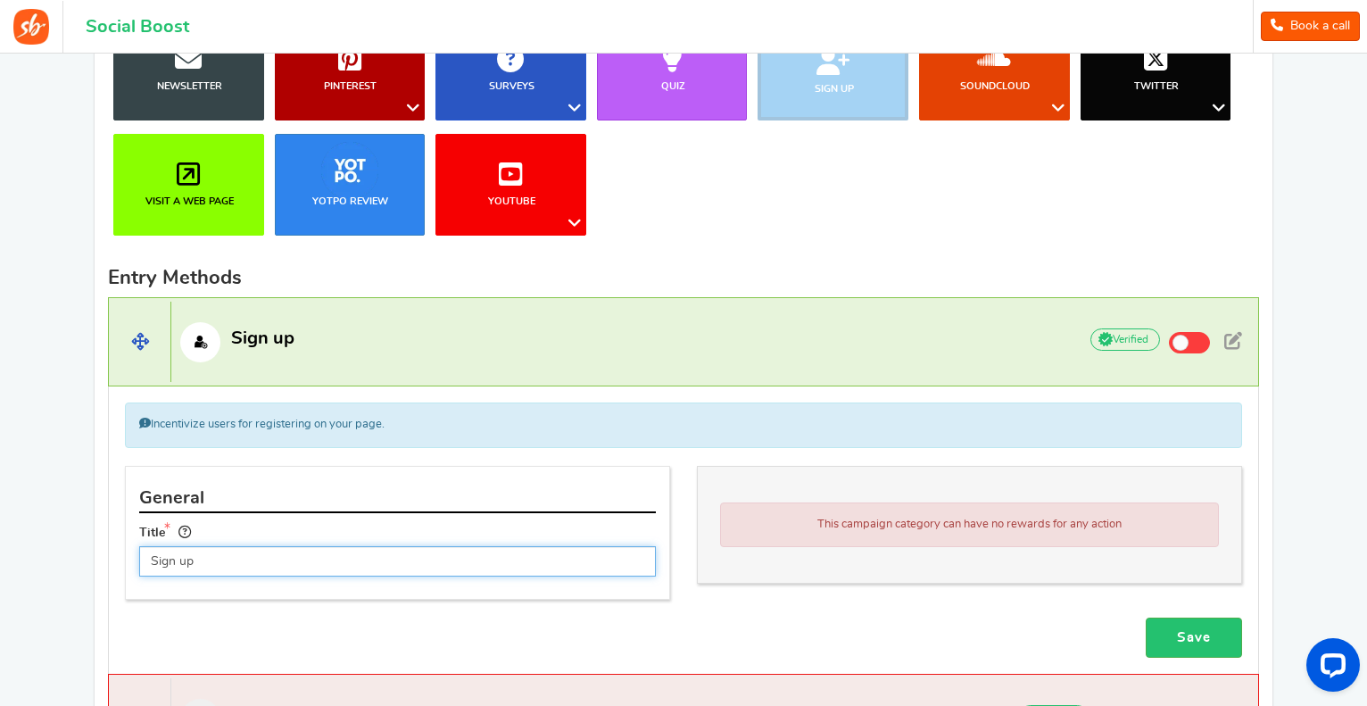
scroll to position [524, 0]
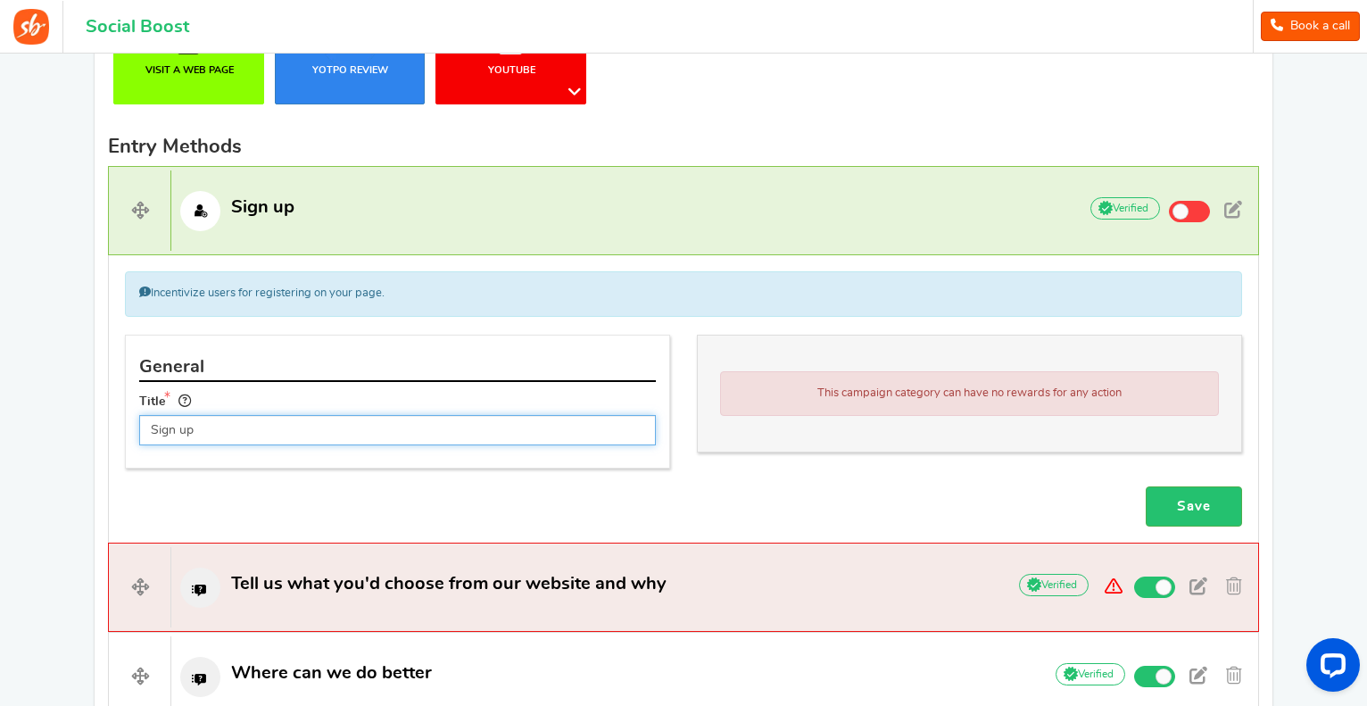
click at [165, 434] on input "Sign up" at bounding box center [397, 430] width 517 height 30
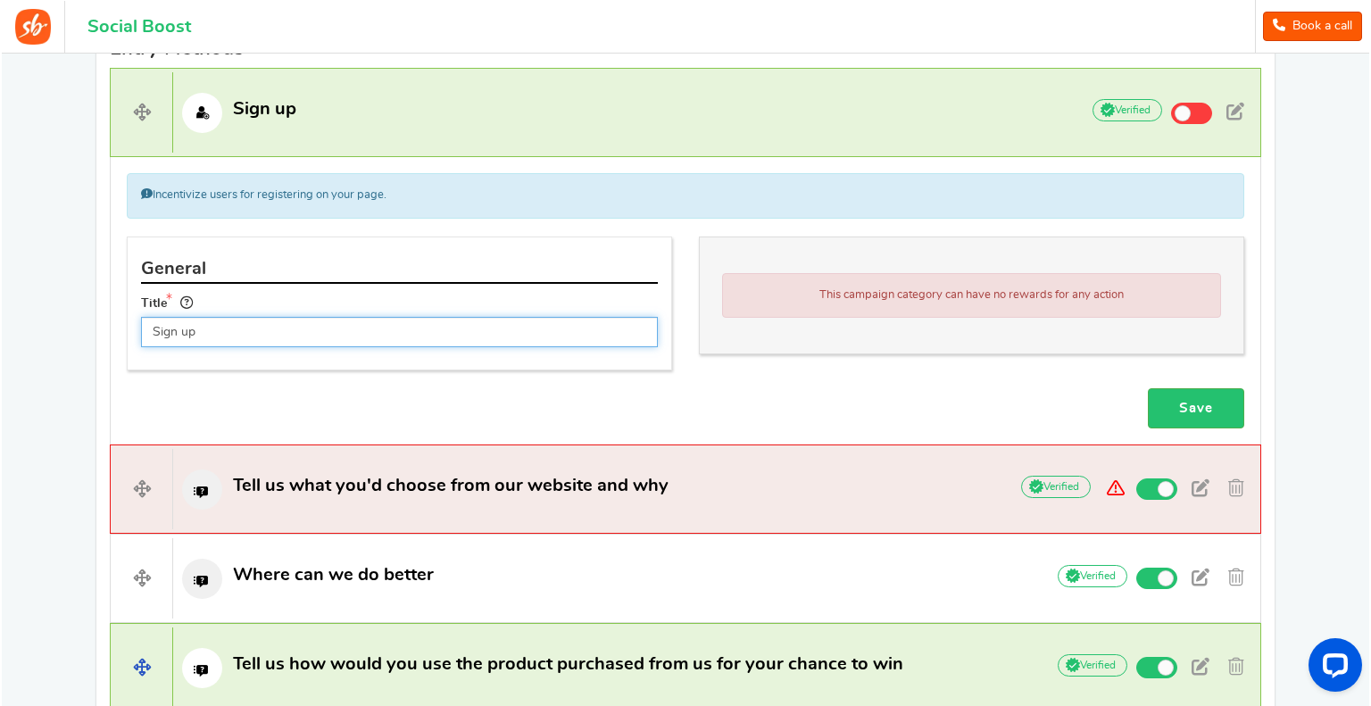
scroll to position [791, 0]
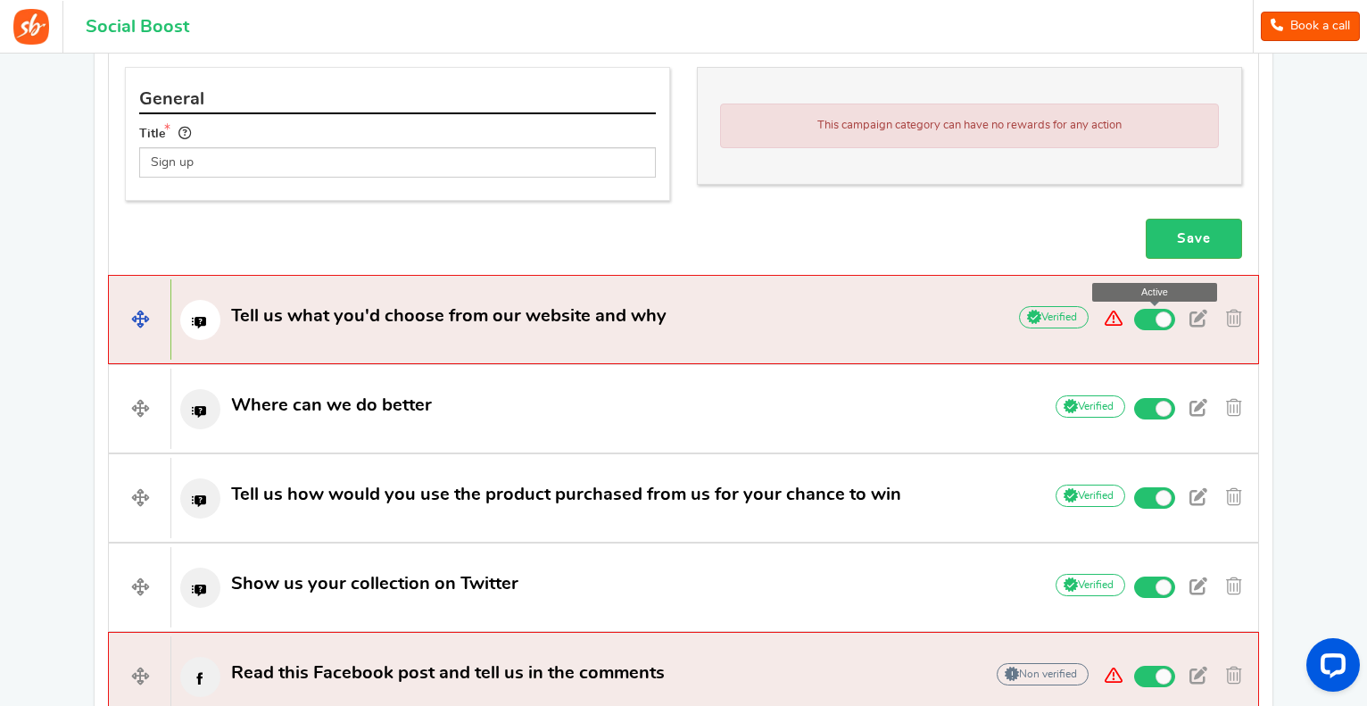
click at [1147, 316] on span at bounding box center [1154, 319] width 41 height 21
click at [0, 0] on input "Active" at bounding box center [0, 0] width 0 height 0
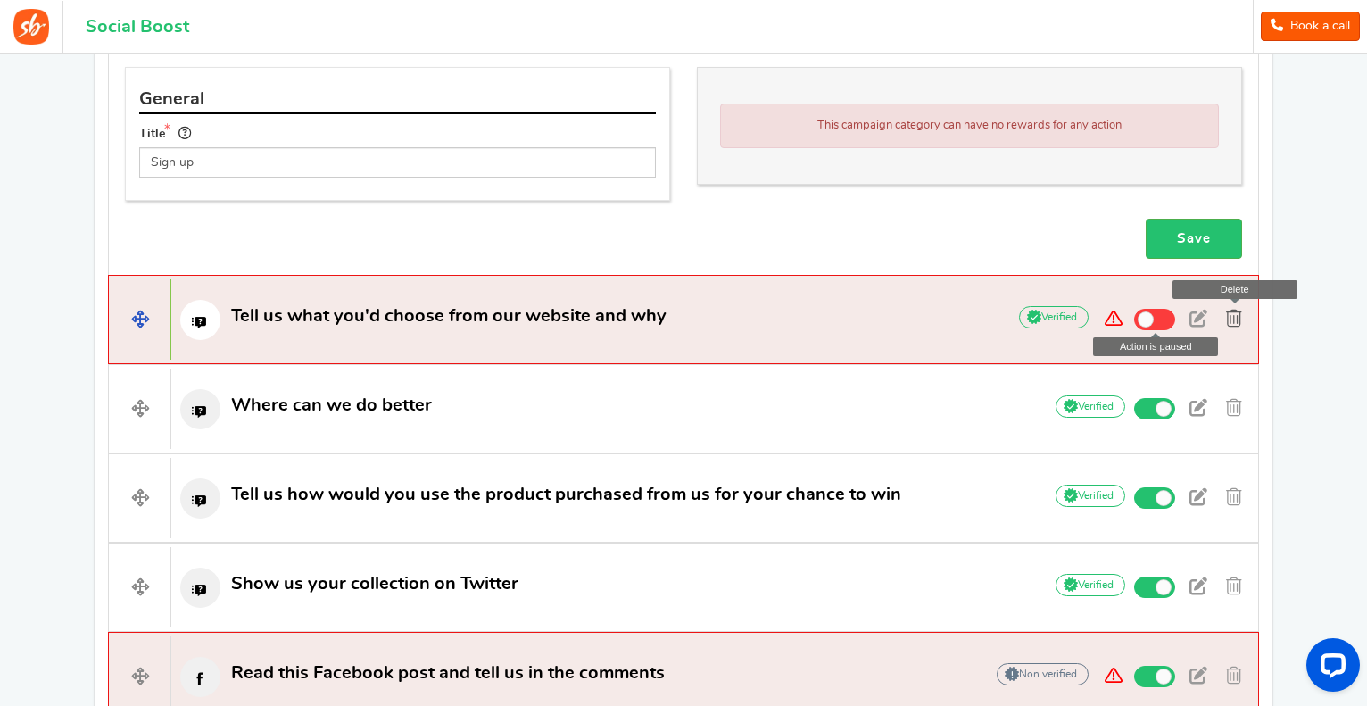
click at [1227, 319] on span at bounding box center [1234, 319] width 16 height 18
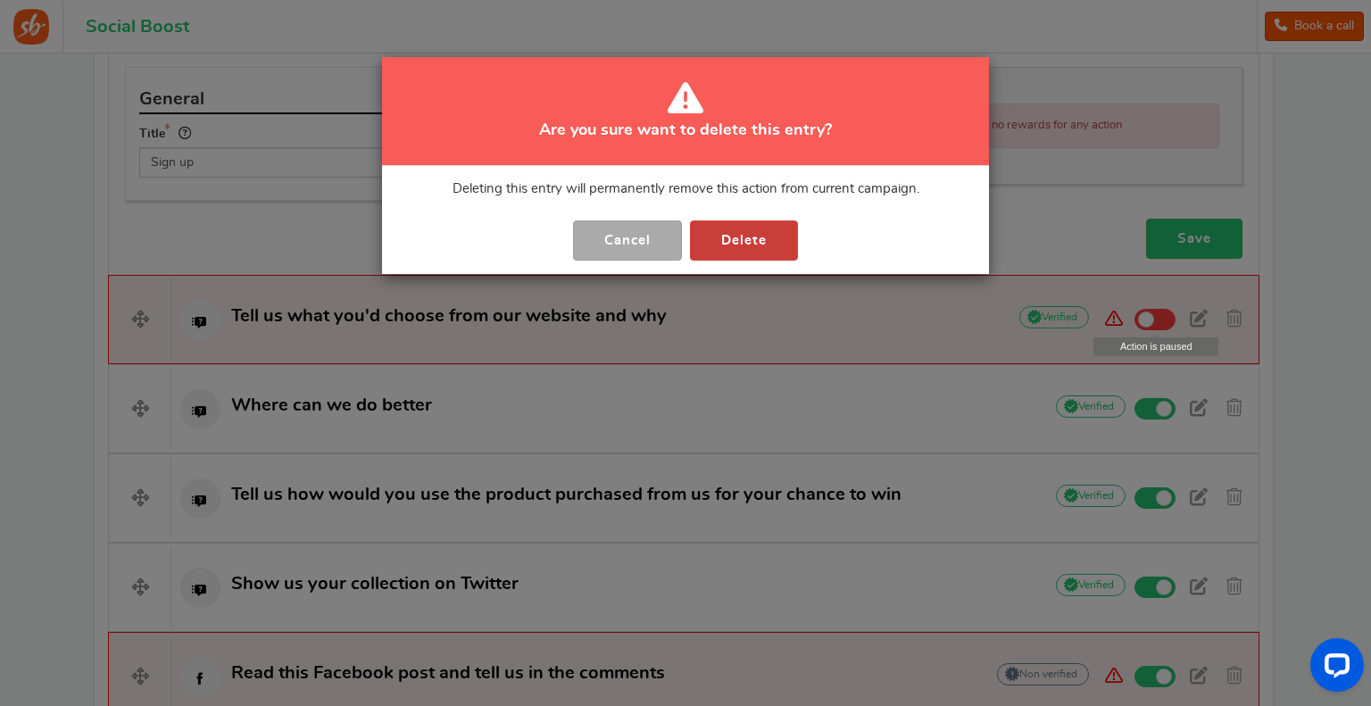
click at [767, 236] on button "Delete" at bounding box center [744, 240] width 108 height 40
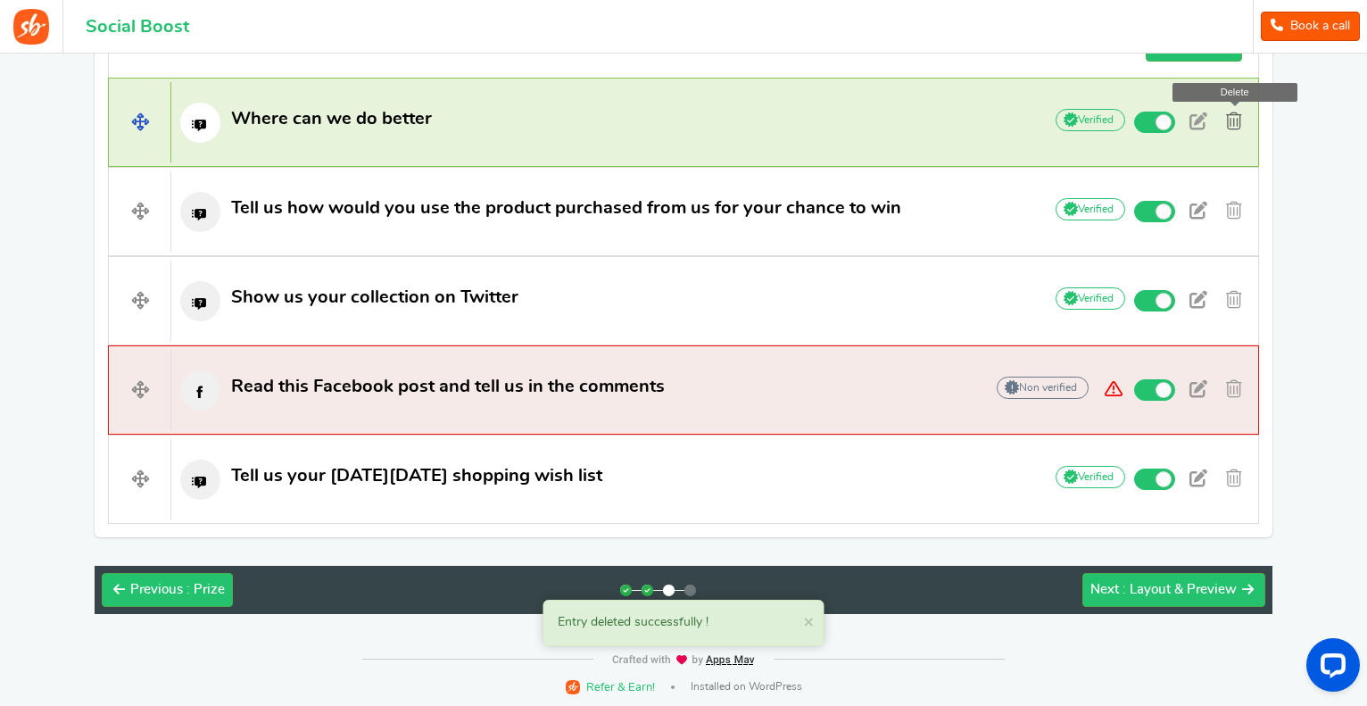
click at [1235, 120] on span at bounding box center [1234, 121] width 16 height 18
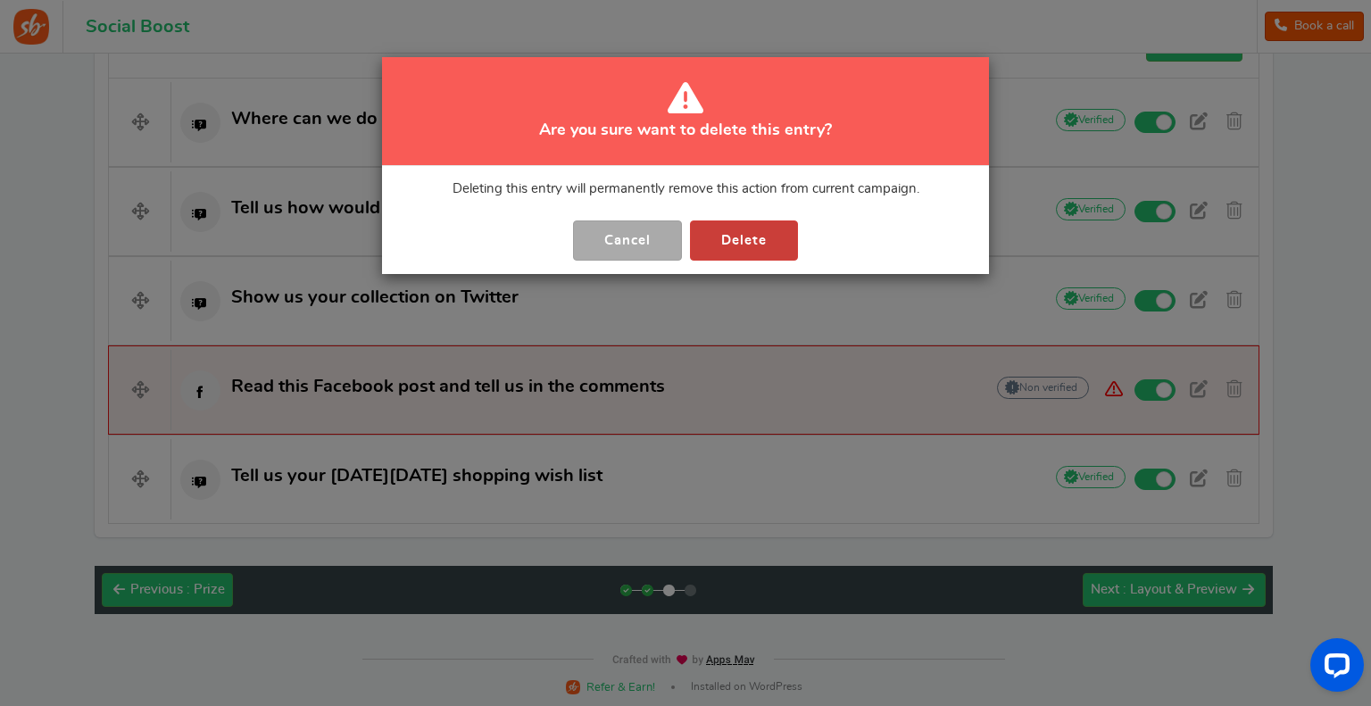
click at [735, 241] on button "Delete" at bounding box center [744, 240] width 108 height 40
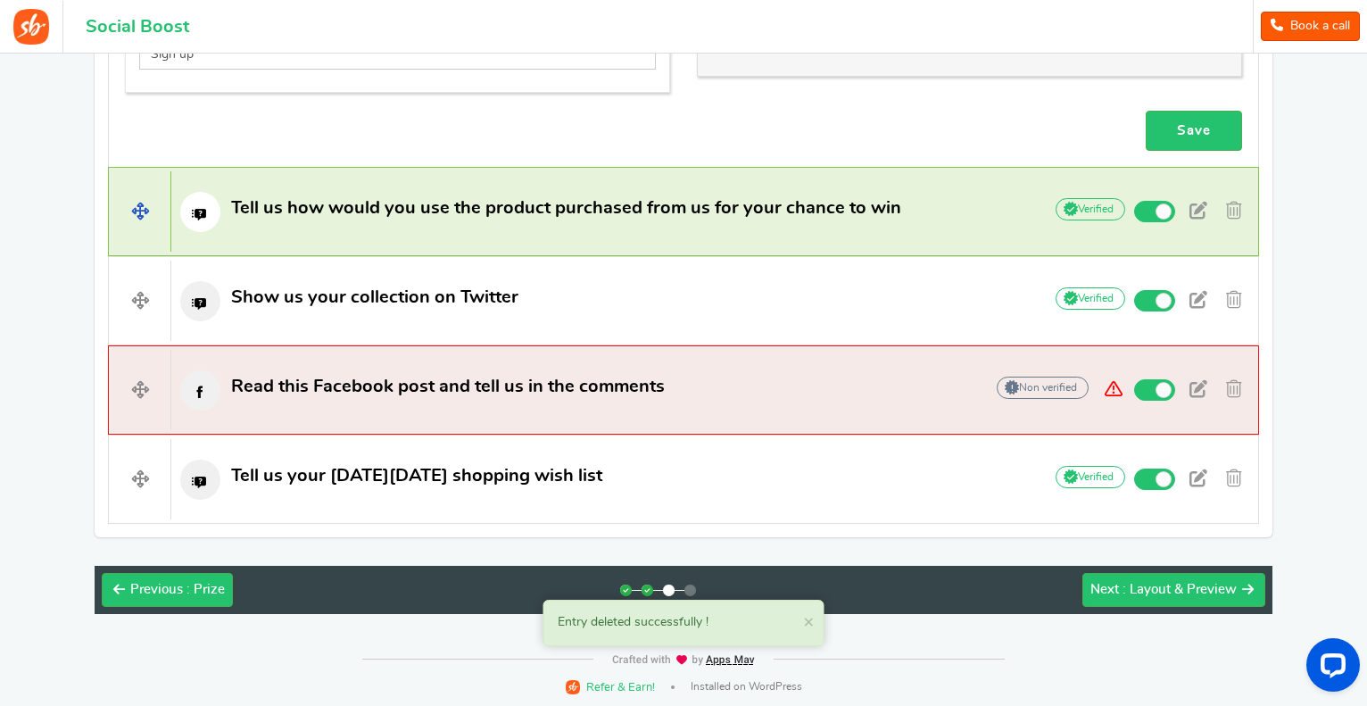
click at [1242, 193] on h4 "Tell us how would you use the product purchased from us for your chance to win …" at bounding box center [683, 211] width 1151 height 89
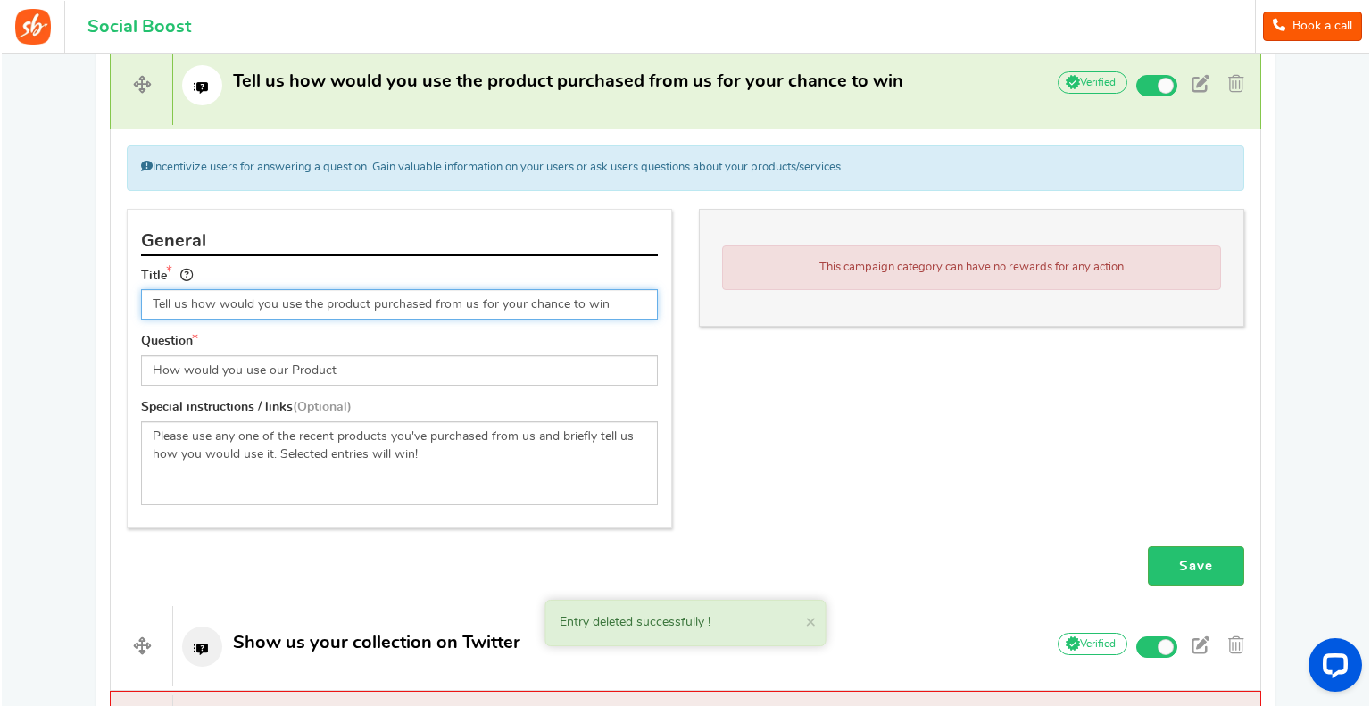
scroll to position [632, 0]
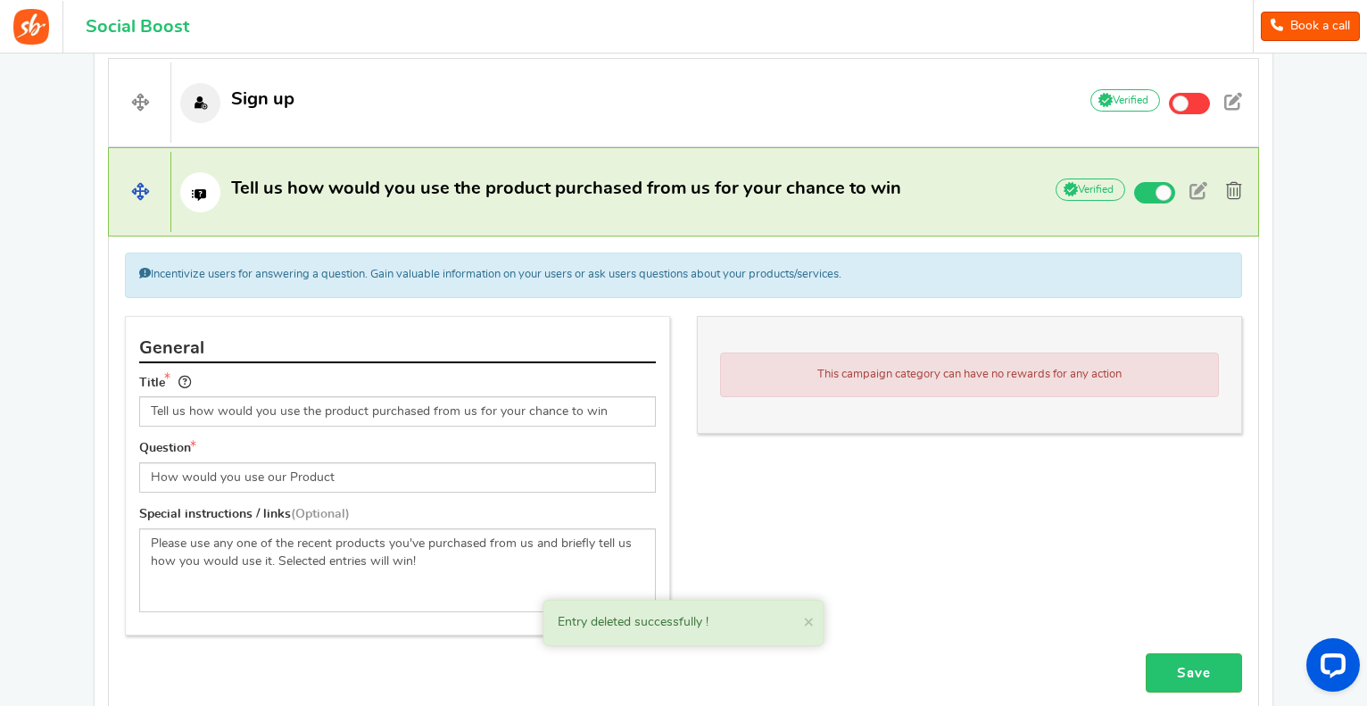
click at [1230, 188] on span at bounding box center [1234, 191] width 16 height 18
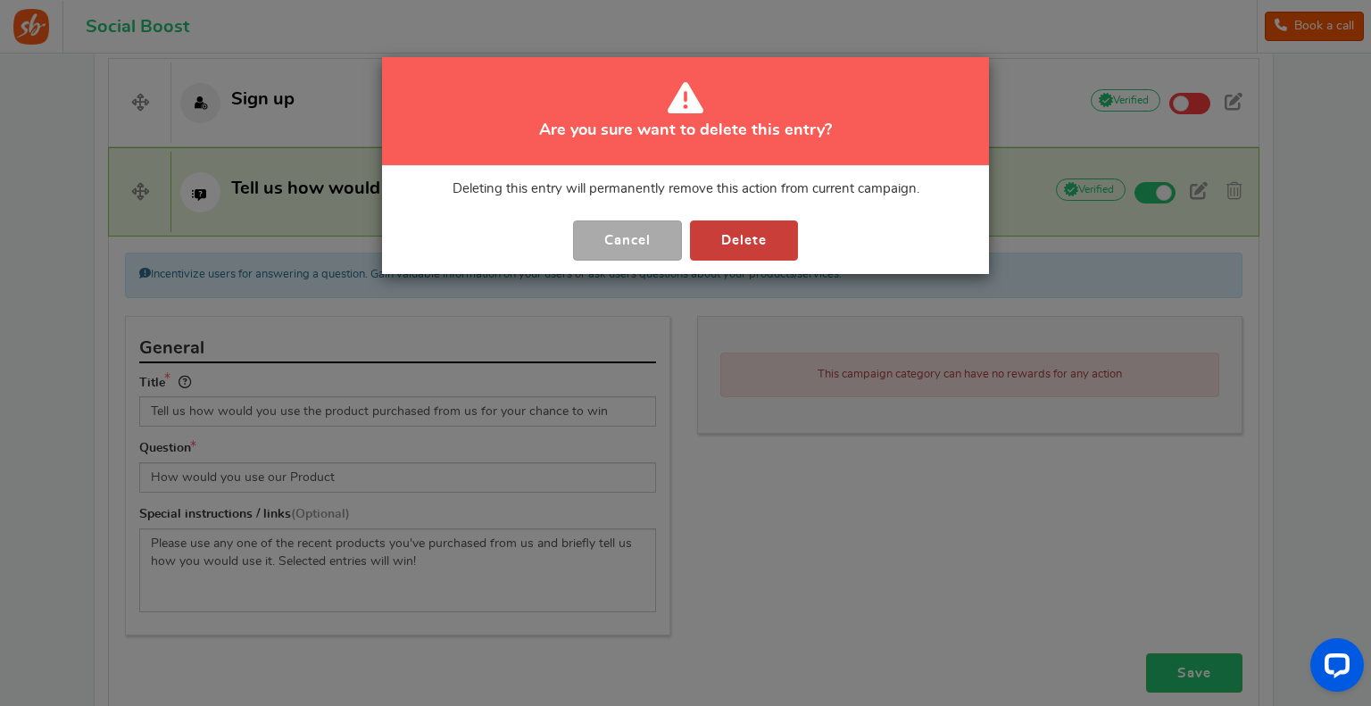
click at [760, 239] on button "Delete" at bounding box center [744, 240] width 108 height 40
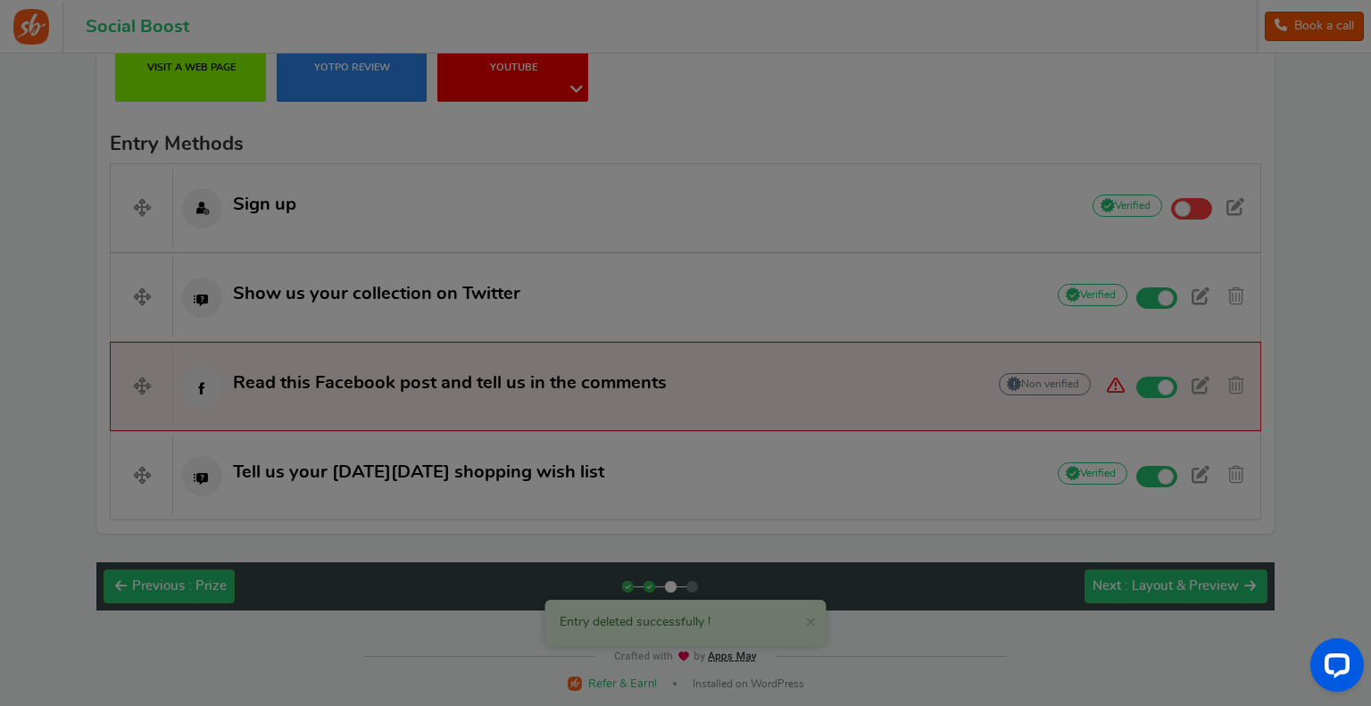
scroll to position [525, 0]
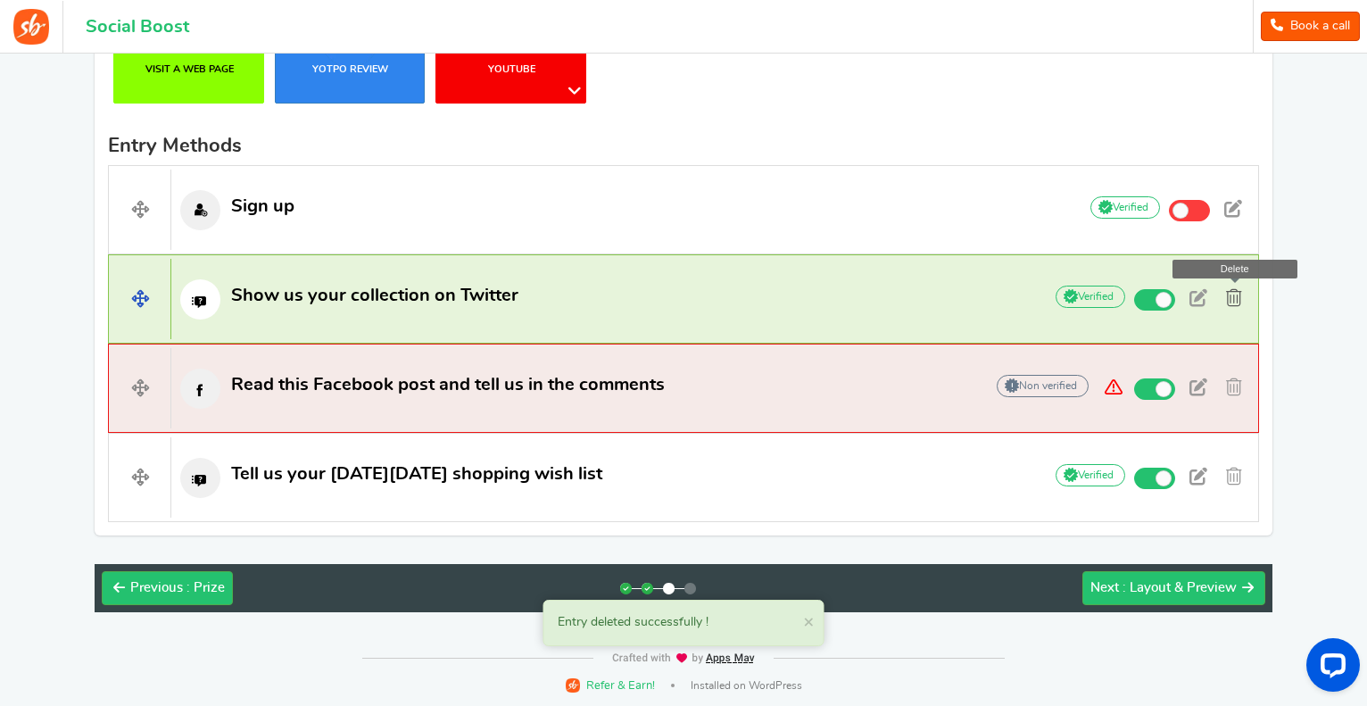
click at [1241, 298] on span at bounding box center [1234, 298] width 16 height 18
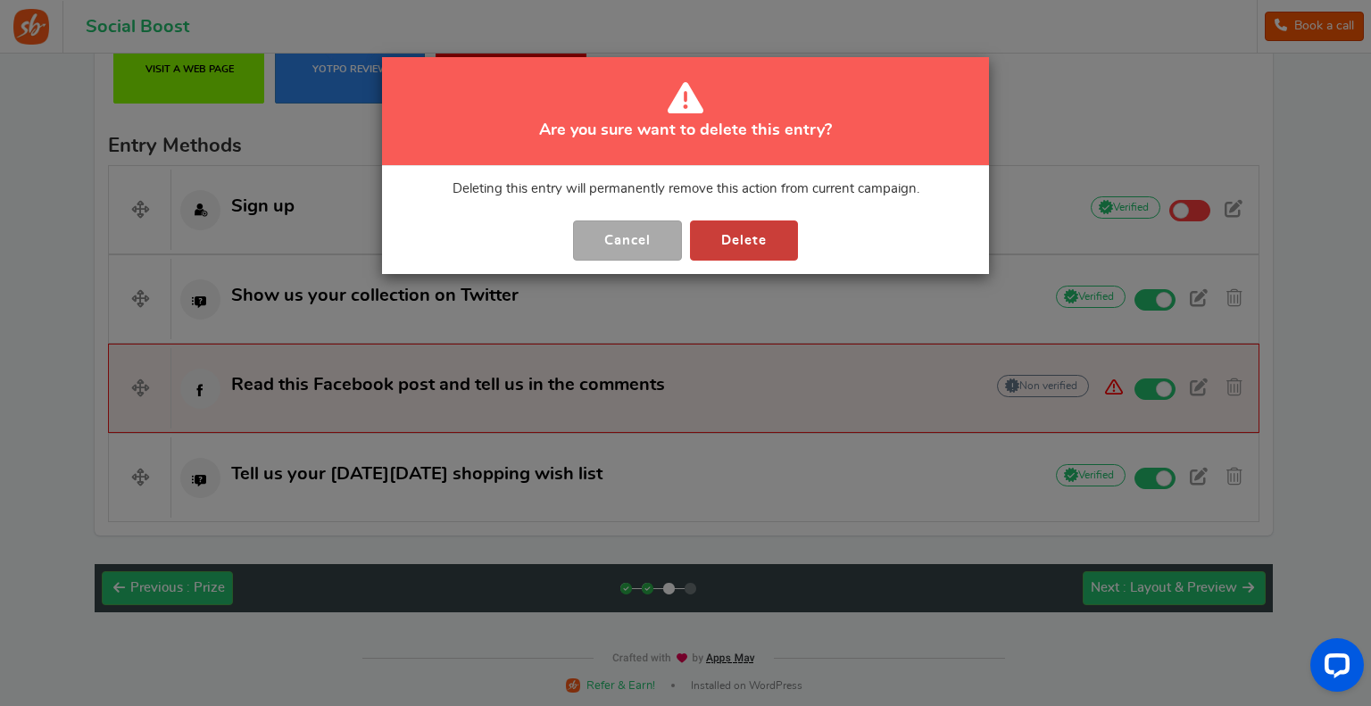
click at [718, 249] on button "Delete" at bounding box center [744, 240] width 108 height 40
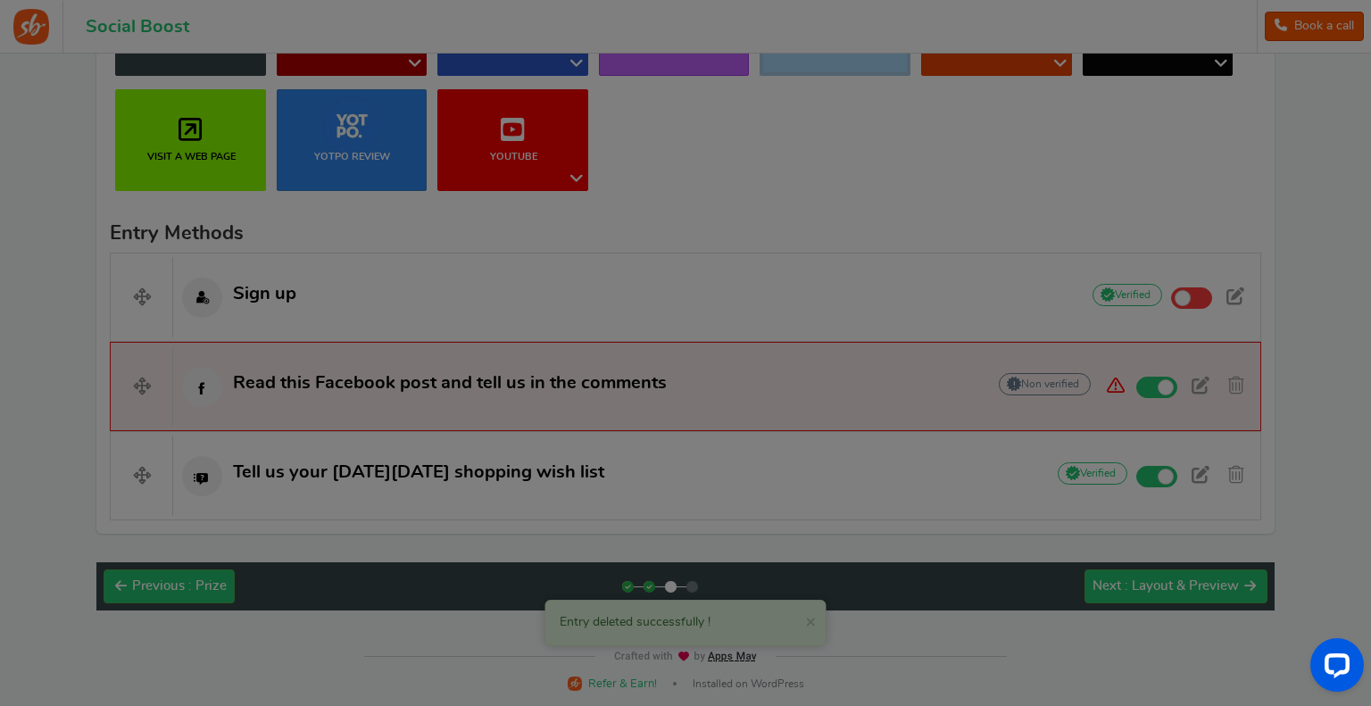
scroll to position [435, 0]
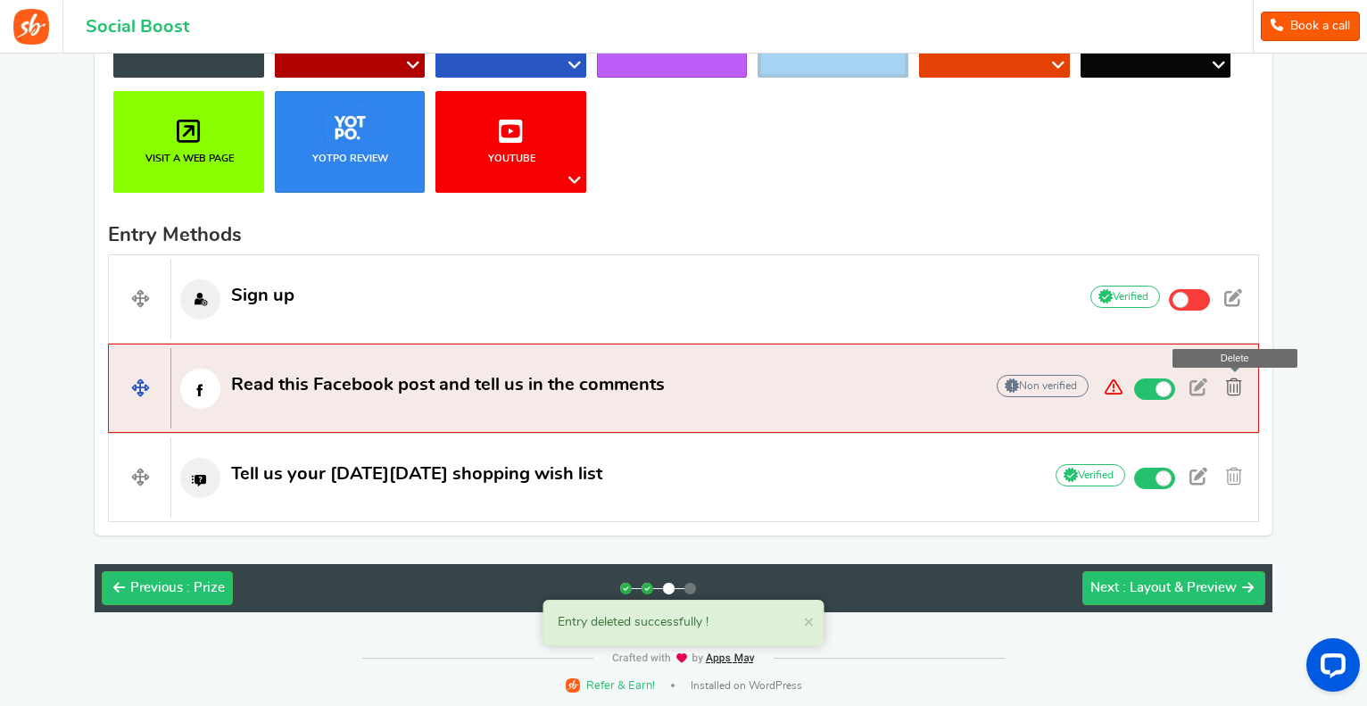
click at [1236, 386] on span at bounding box center [1234, 387] width 16 height 18
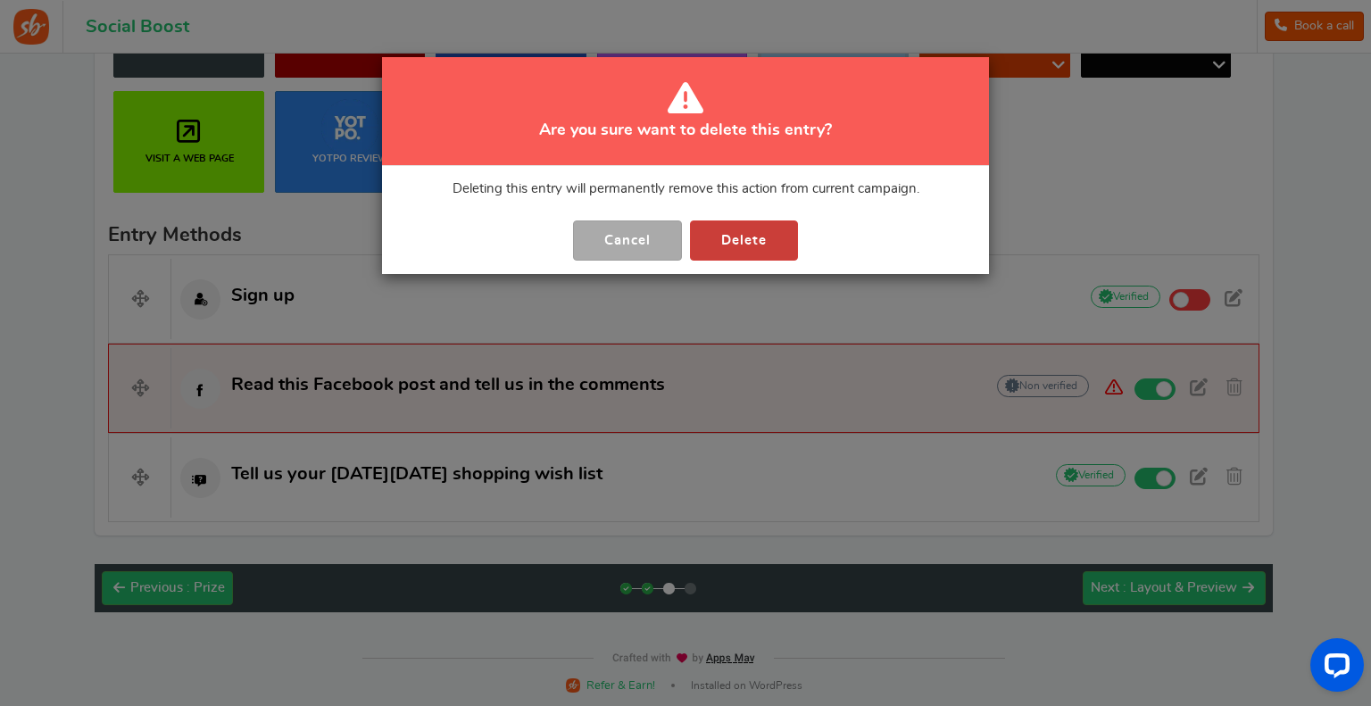
click at [725, 241] on button "Delete" at bounding box center [744, 240] width 108 height 40
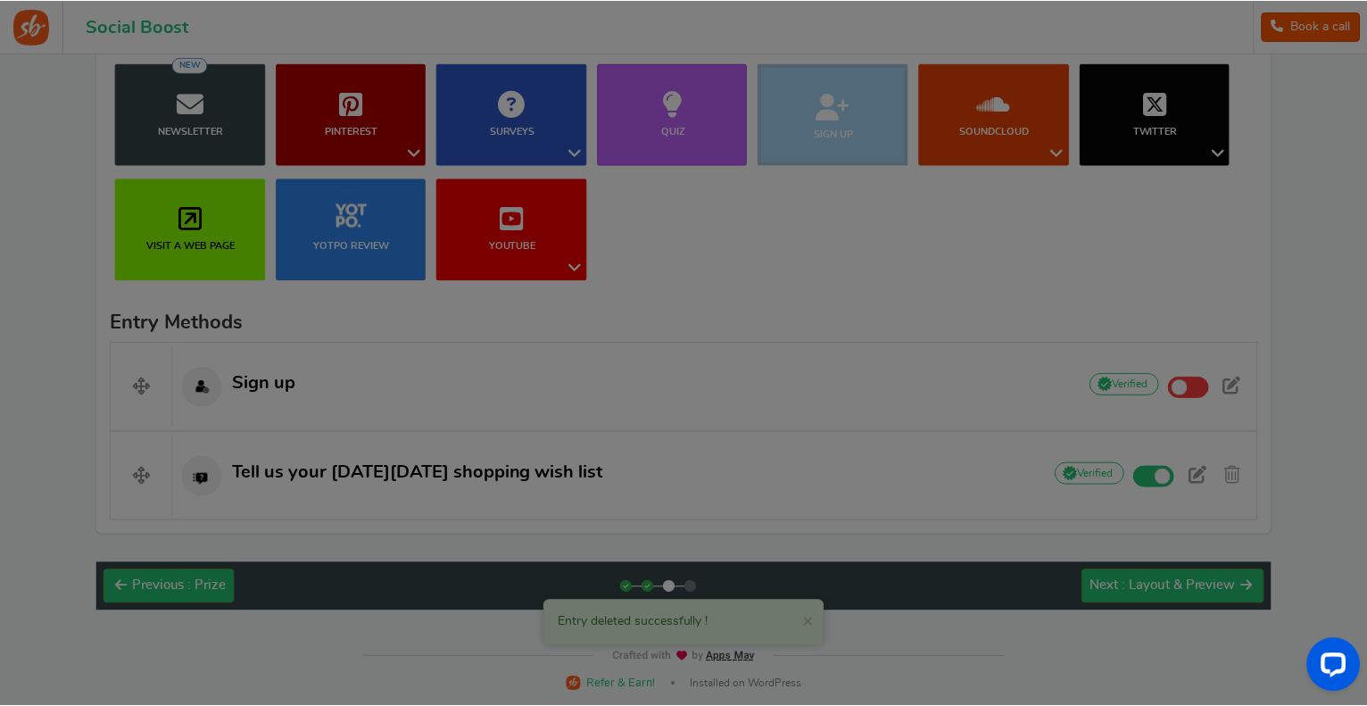
scroll to position [347, 0]
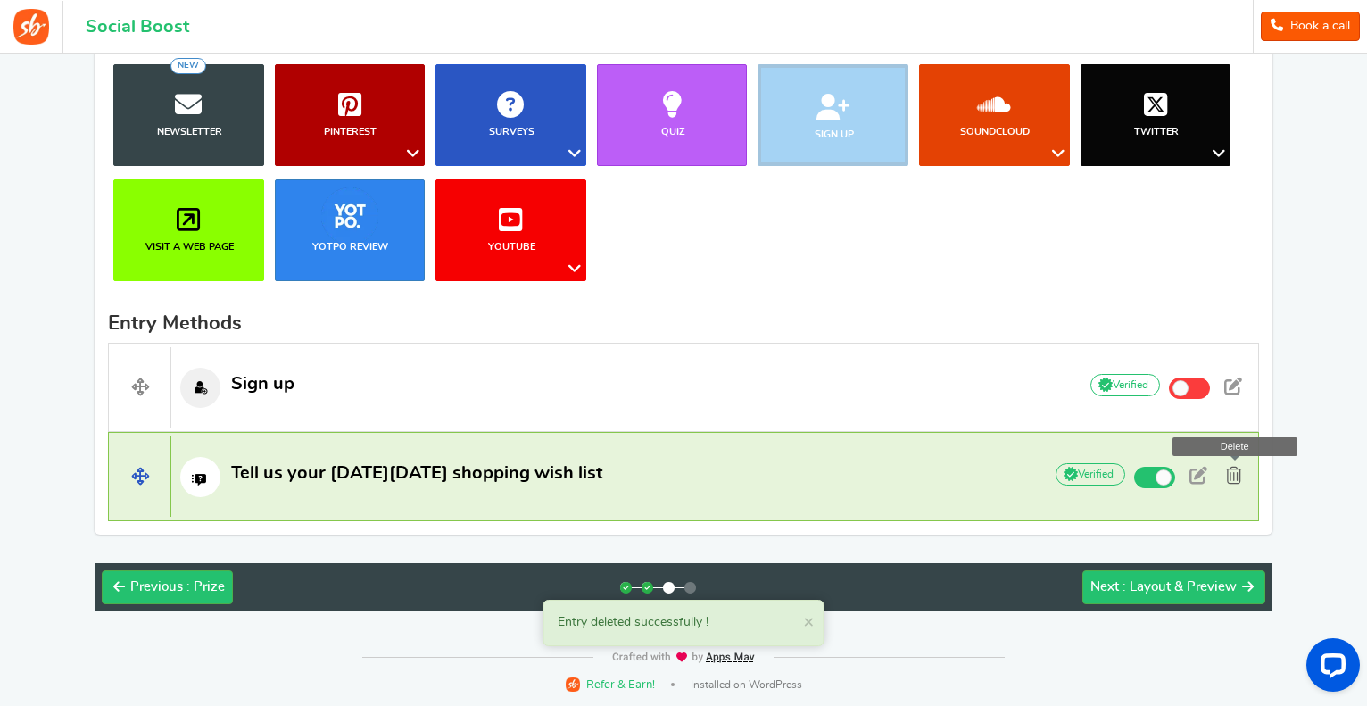
click at [1228, 476] on span at bounding box center [1234, 476] width 16 height 18
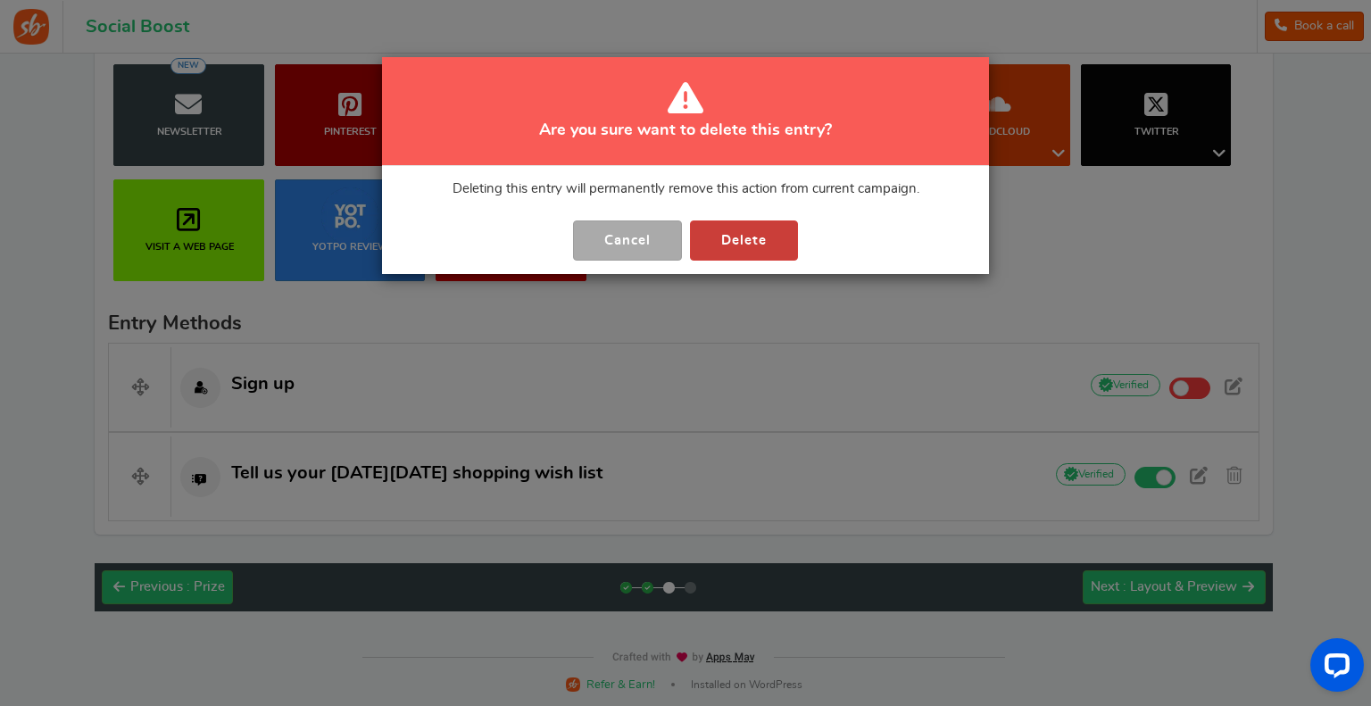
click at [725, 242] on button "Delete" at bounding box center [744, 240] width 108 height 40
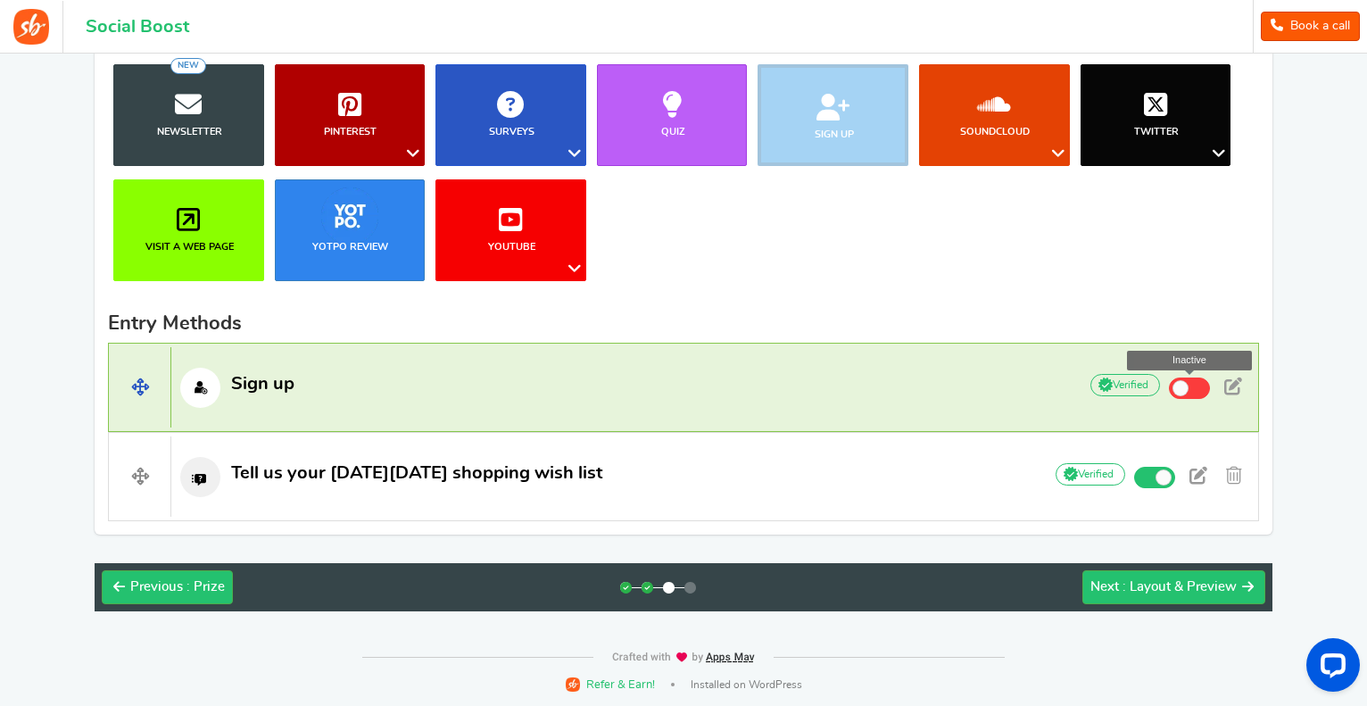
click at [1177, 392] on span at bounding box center [1181, 388] width 16 height 16
click at [0, 0] on input "Inactive" at bounding box center [0, 0] width 0 height 0
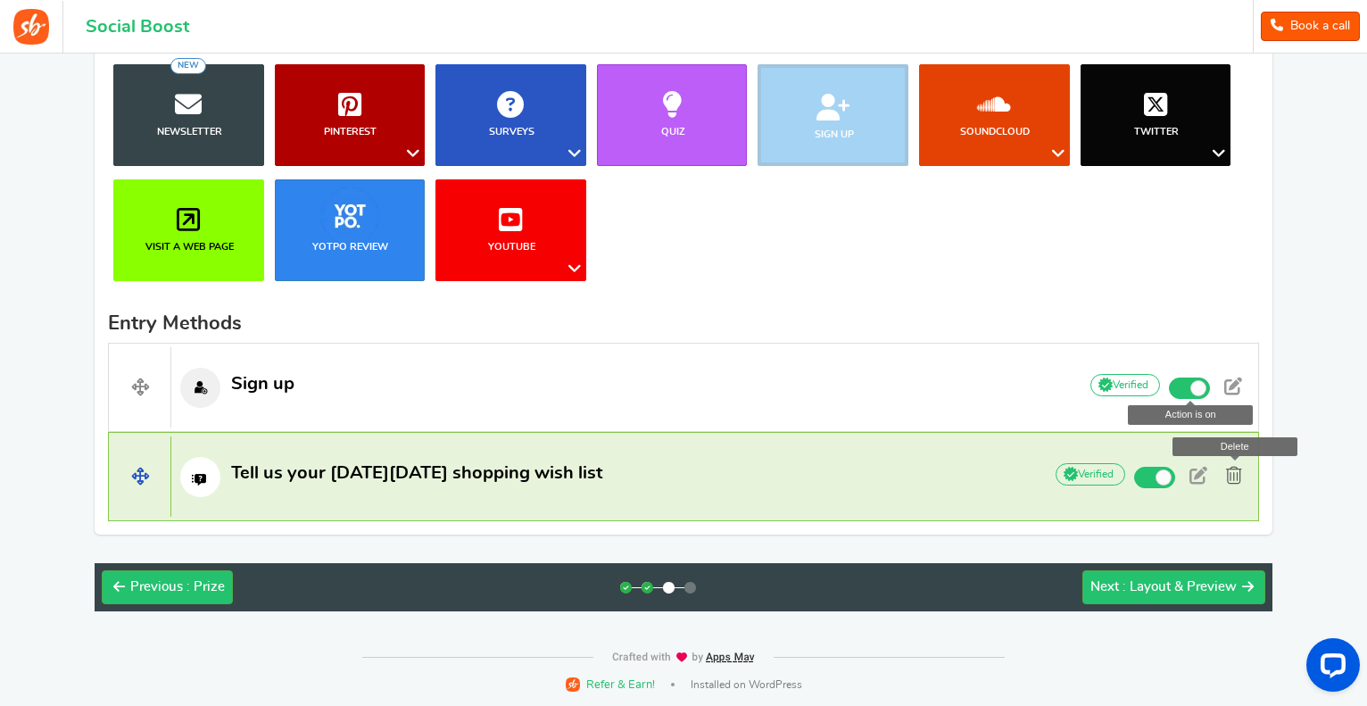
click at [1239, 482] on span at bounding box center [1234, 476] width 16 height 18
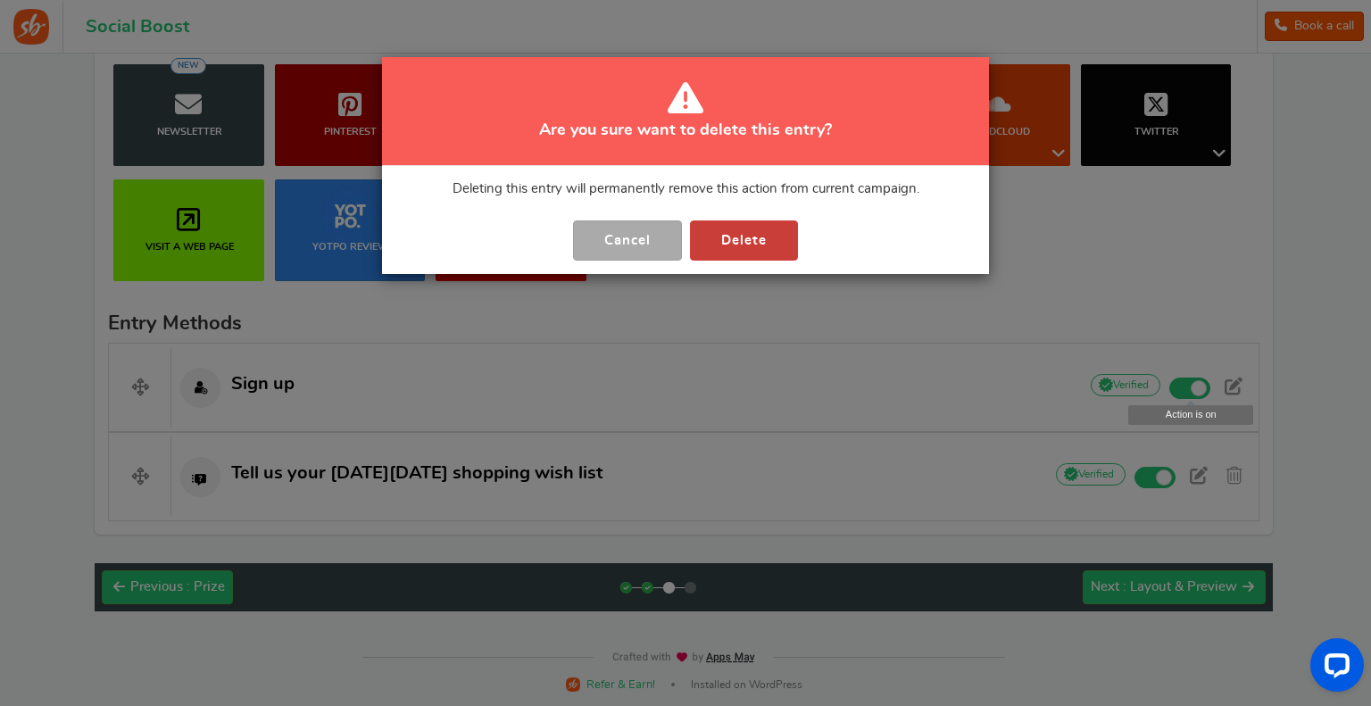
click at [719, 238] on button "Delete" at bounding box center [744, 240] width 108 height 40
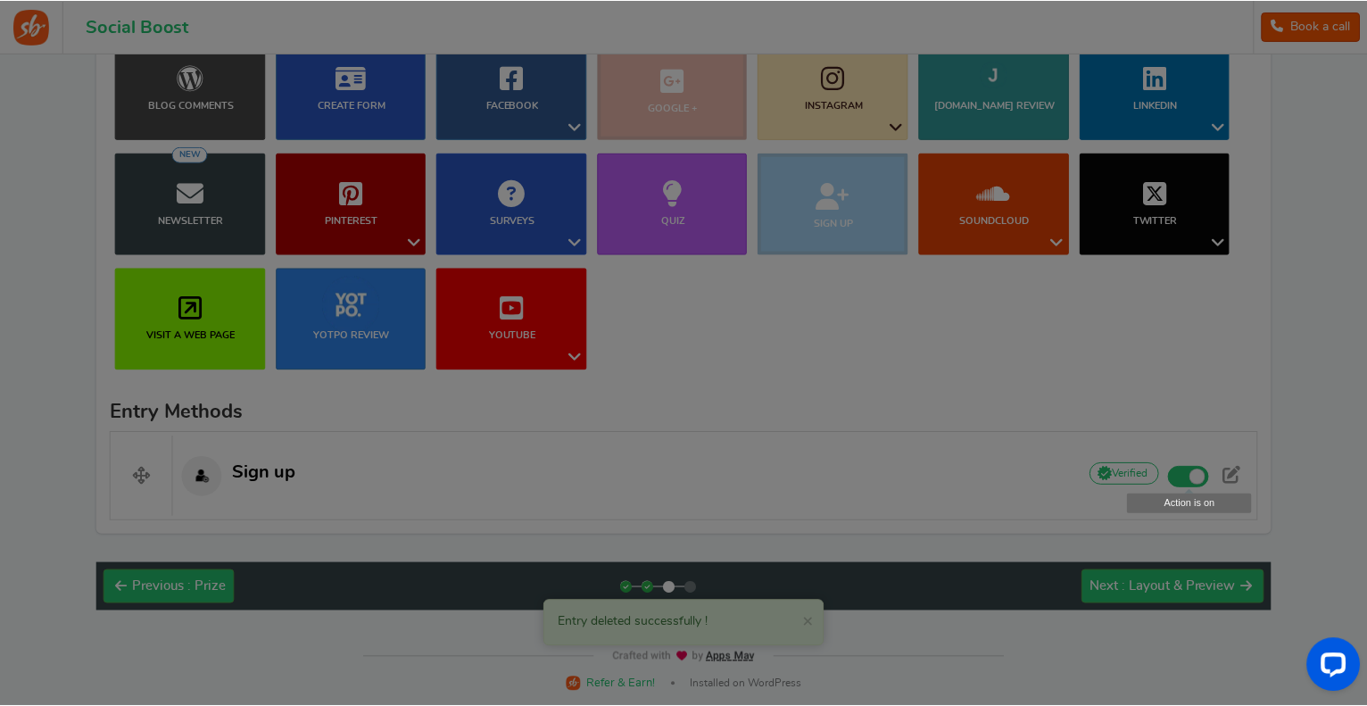
scroll to position [258, 0]
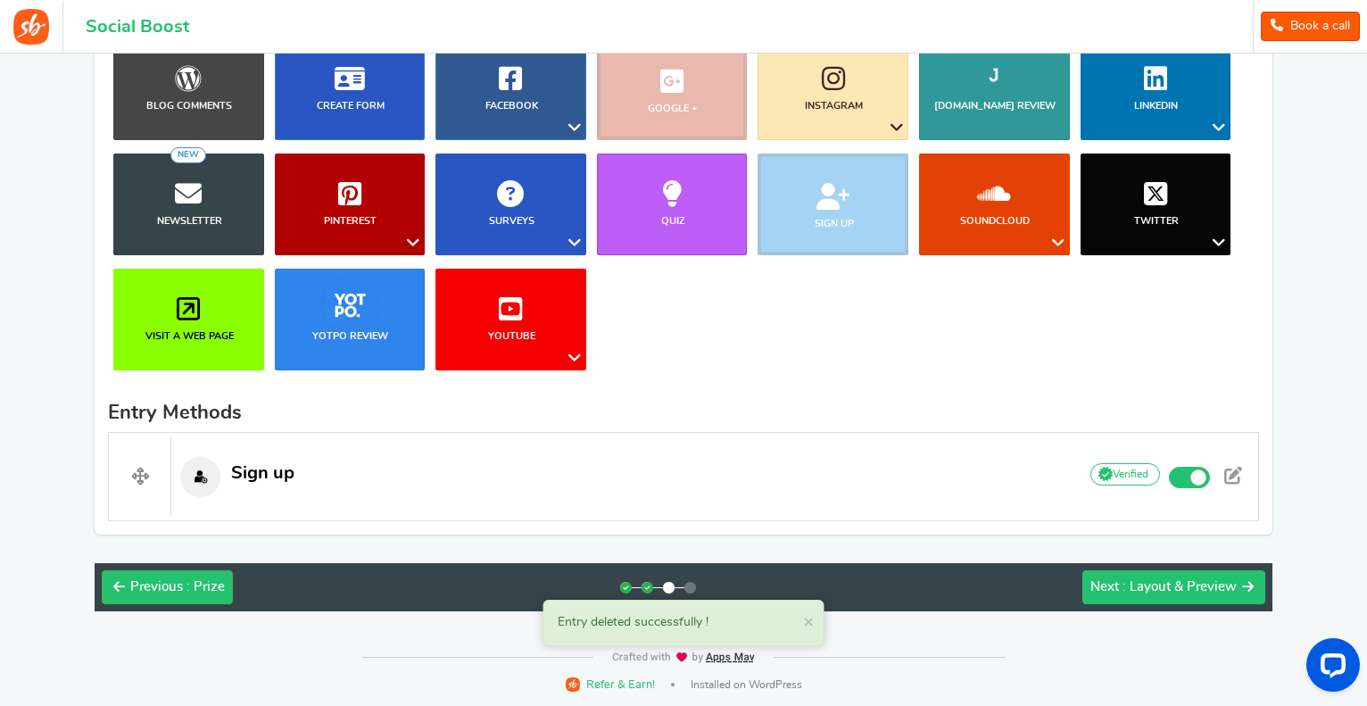
click at [1124, 578] on div "Next : Layout & Preview" at bounding box center [1163, 587] width 146 height 18
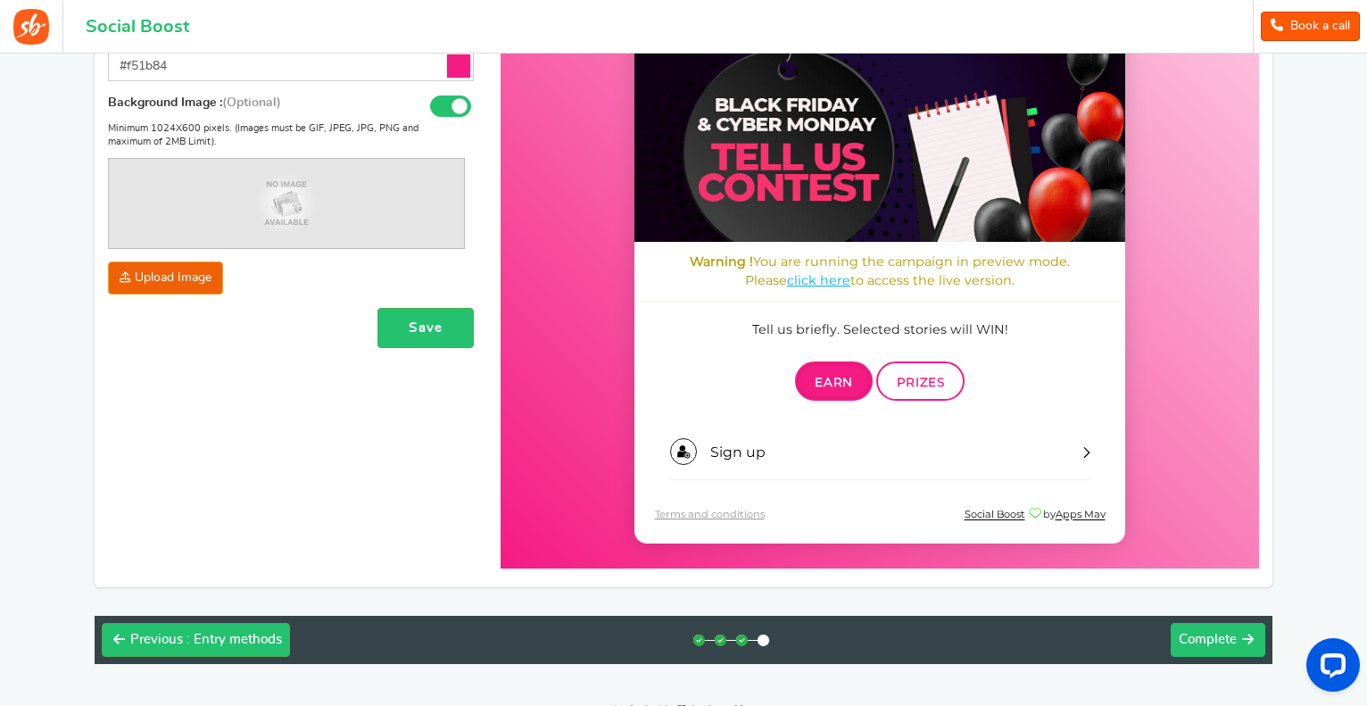
scroll to position [422, 0]
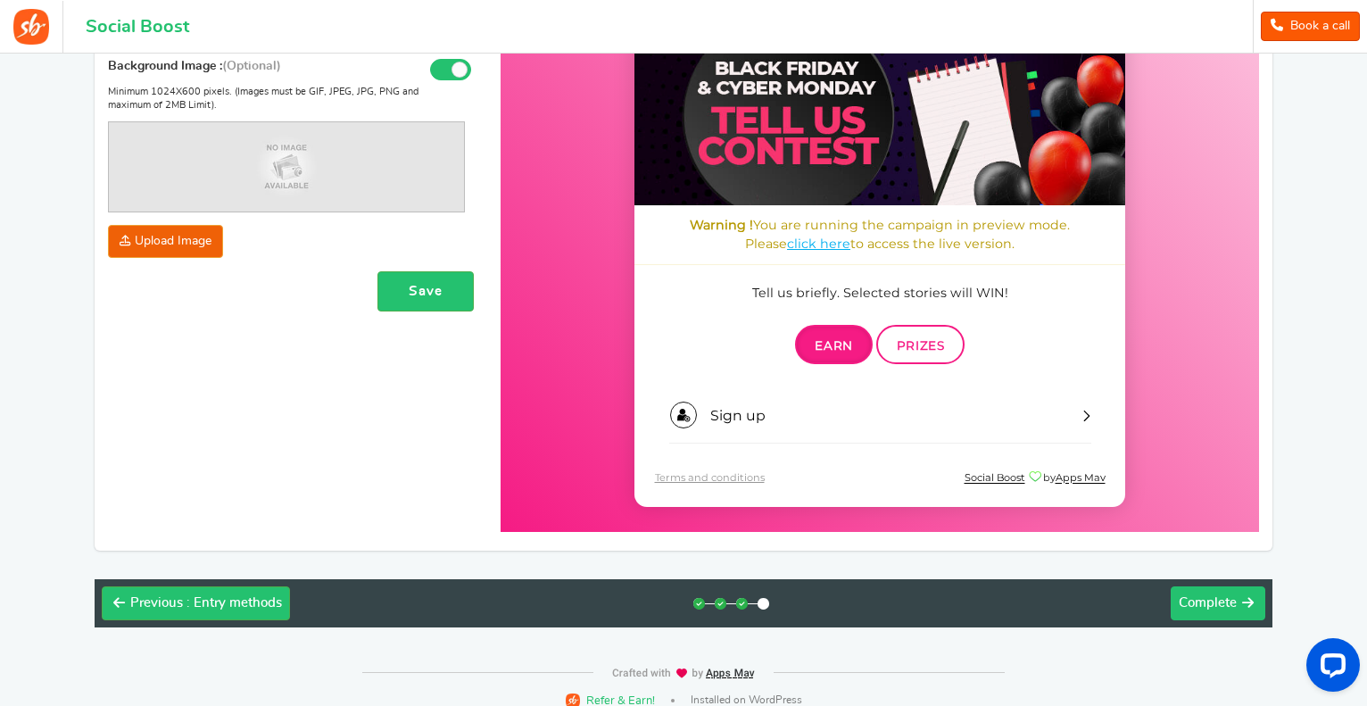
click at [1190, 599] on span "Complete" at bounding box center [1208, 602] width 58 height 13
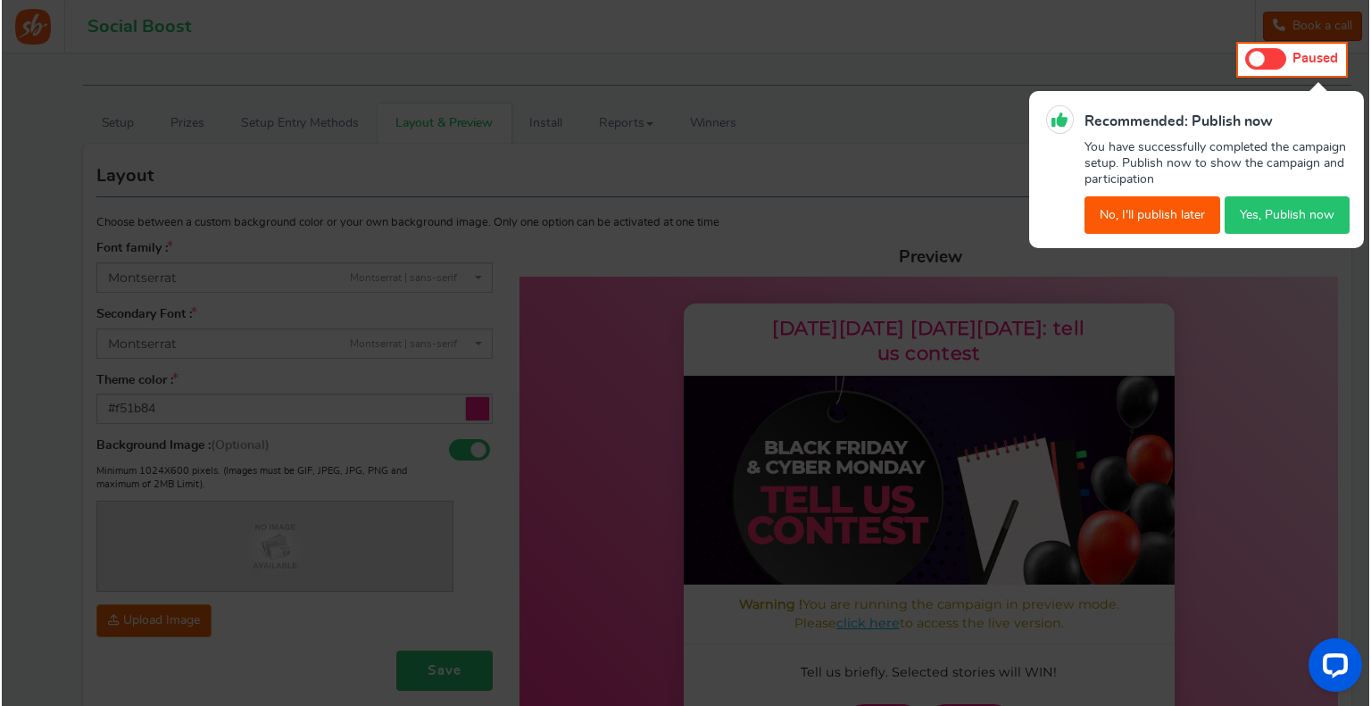
scroll to position [0, 0]
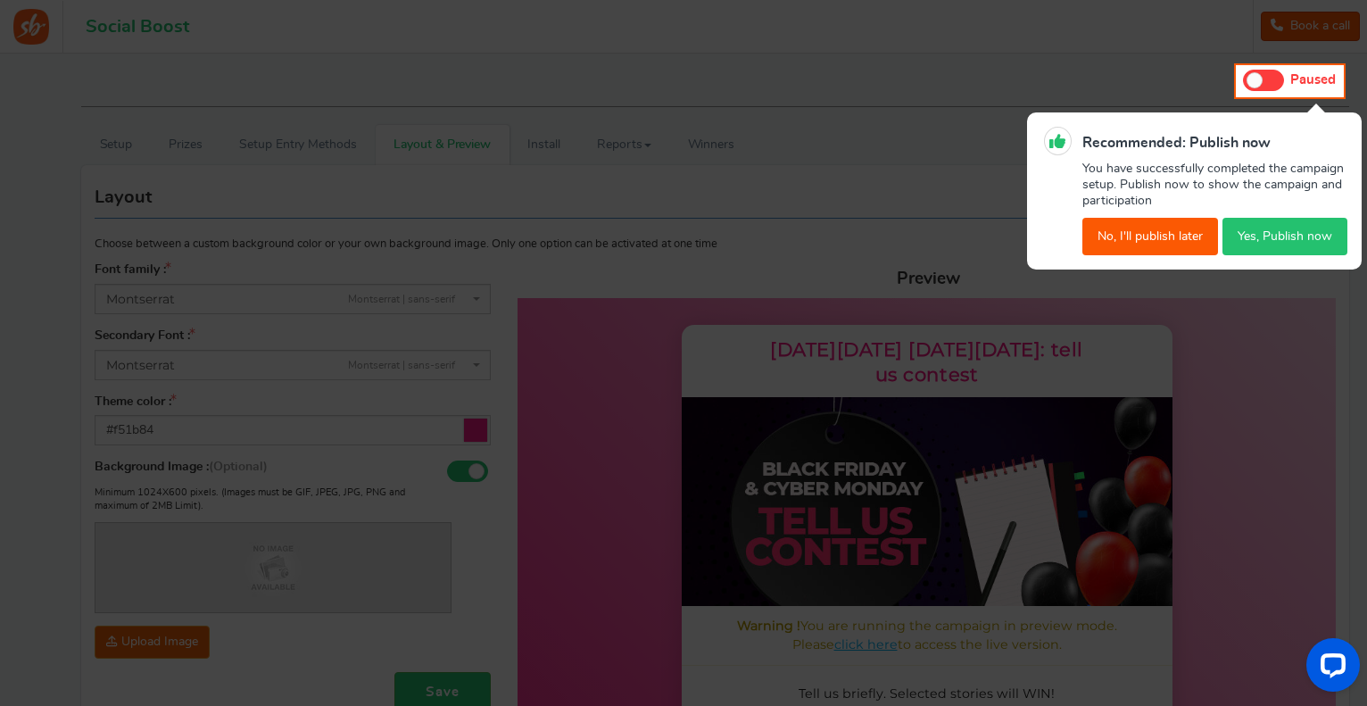
click at [1271, 244] on button "Yes, Publish now" at bounding box center [1284, 236] width 125 height 37
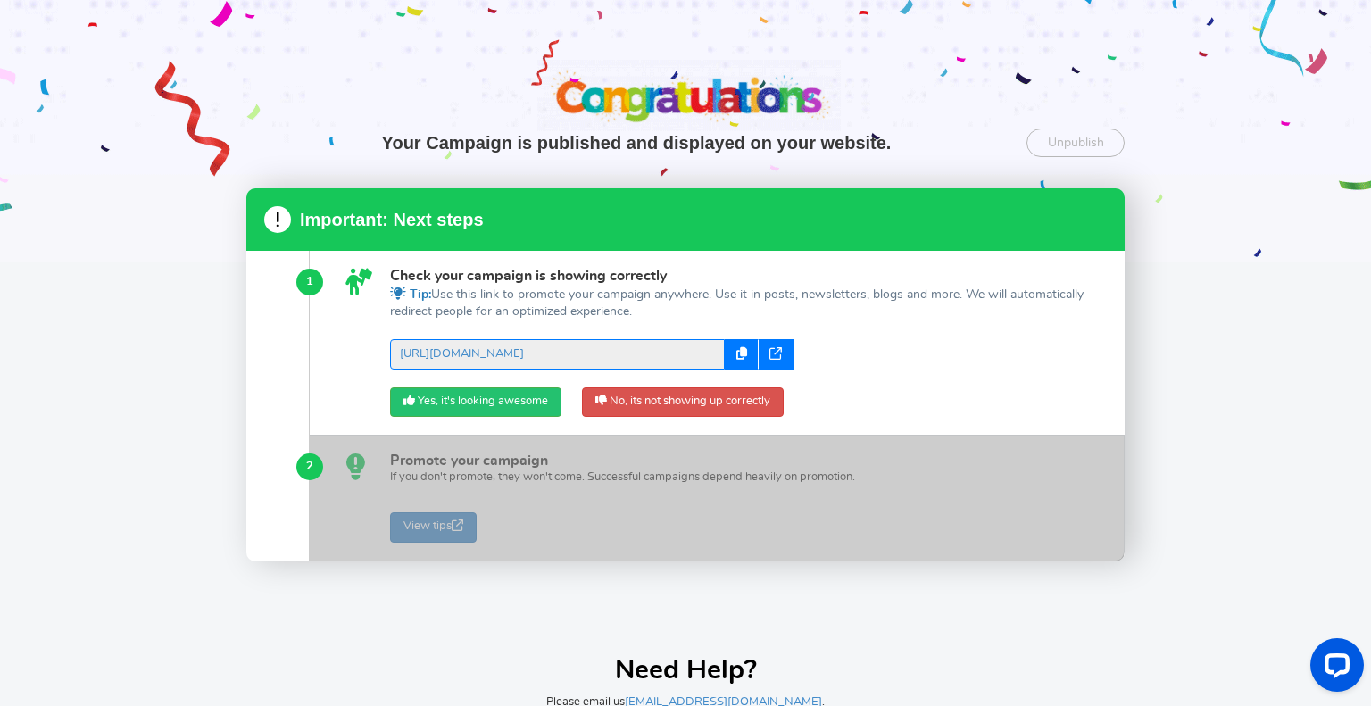
scroll to position [29, 0]
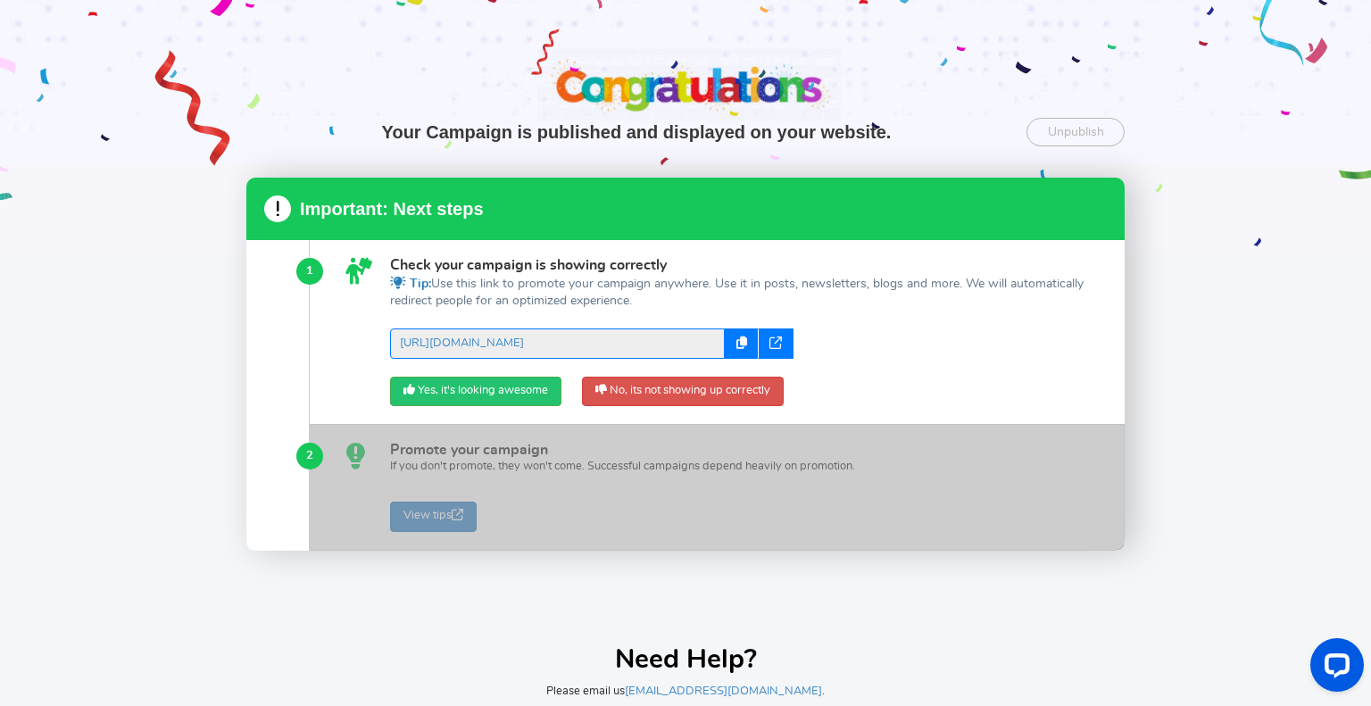
click at [769, 346] on icon at bounding box center [775, 342] width 12 height 12
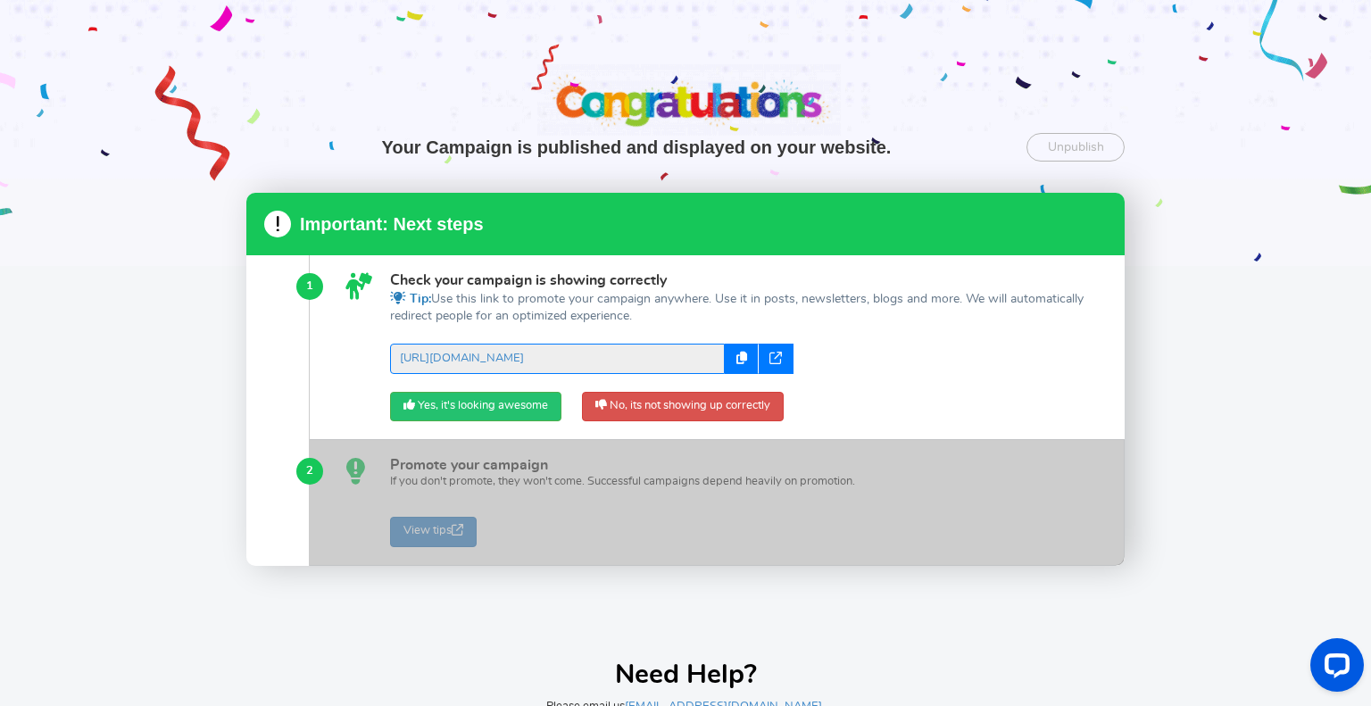
scroll to position [0, 0]
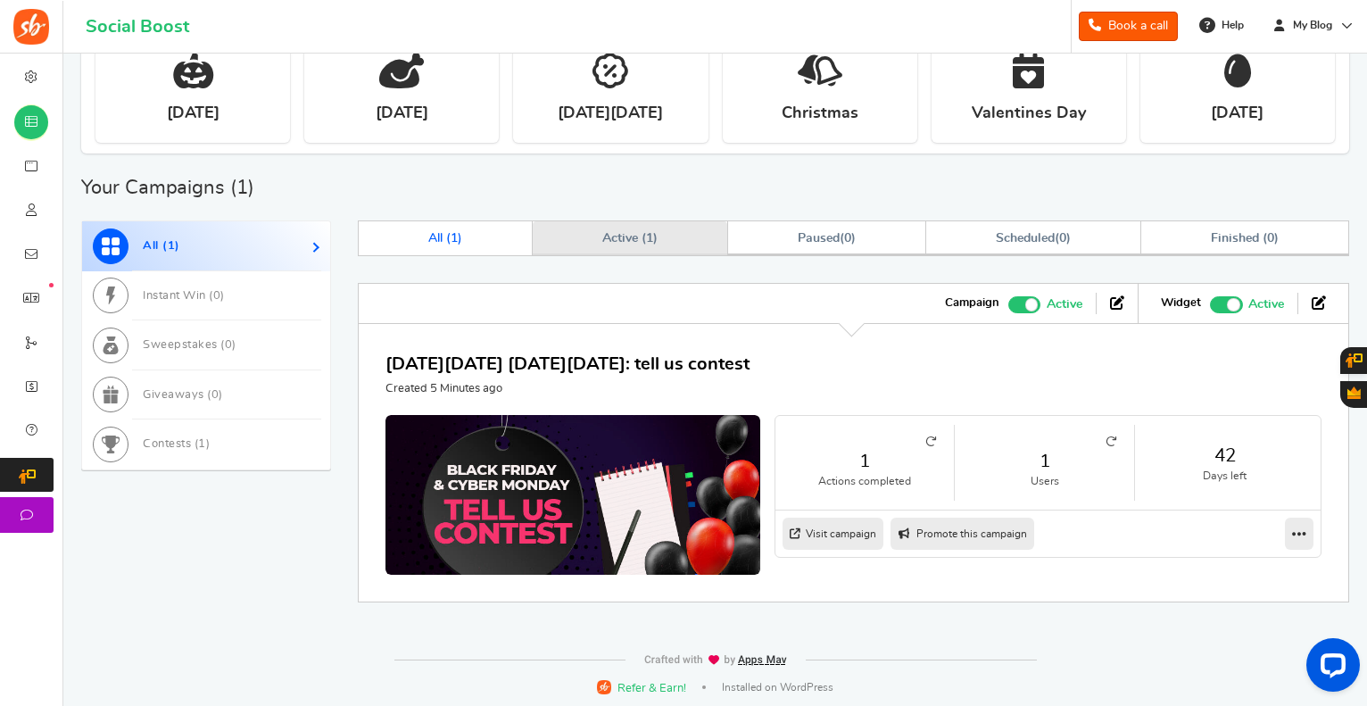
click at [598, 232] on link "Active ( 1 )" at bounding box center [630, 238] width 195 height 34
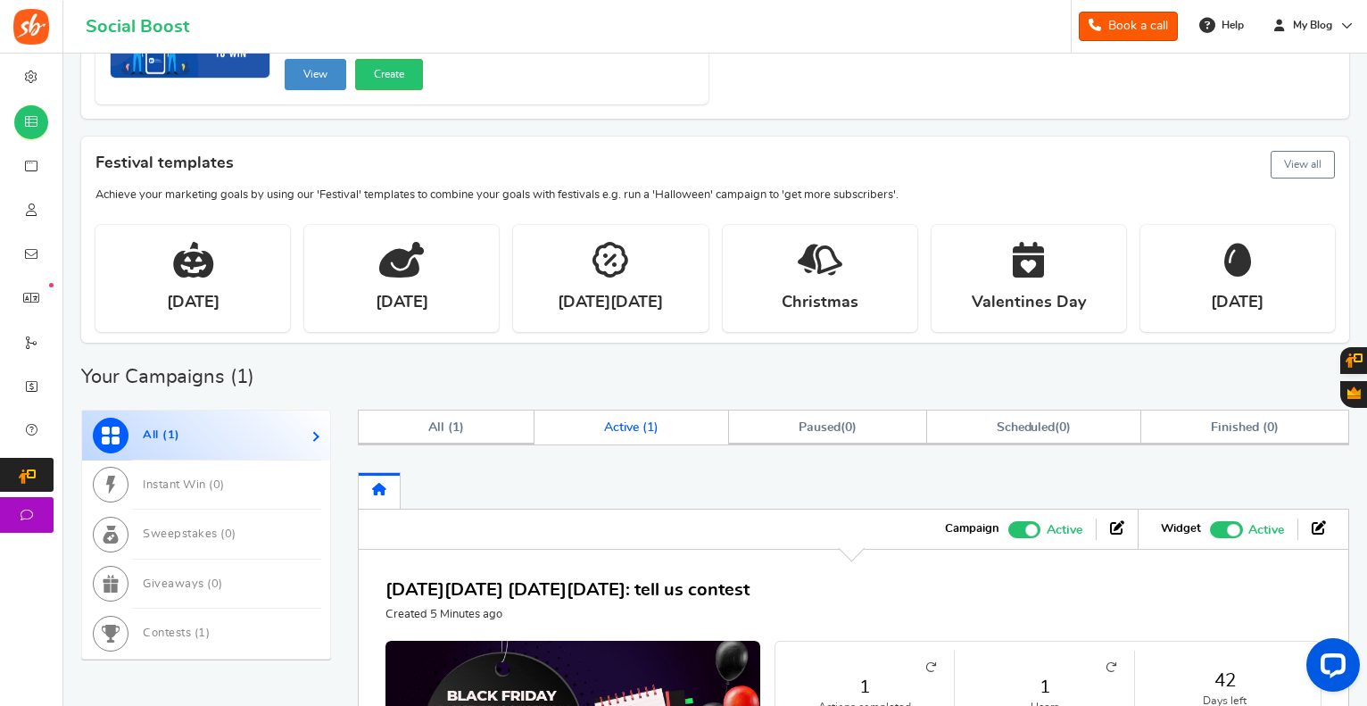
scroll to position [407, 0]
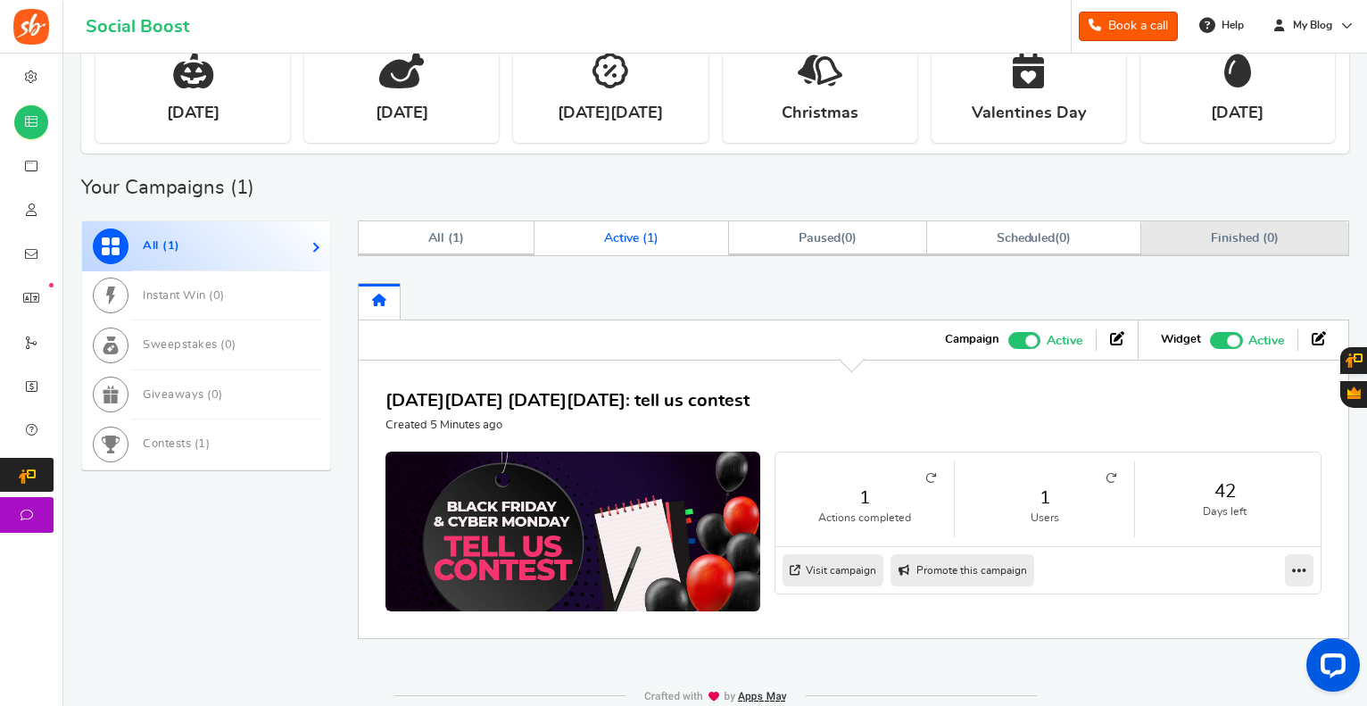
click at [1159, 232] on link "Finished ( 0 )" at bounding box center [1244, 238] width 207 height 34
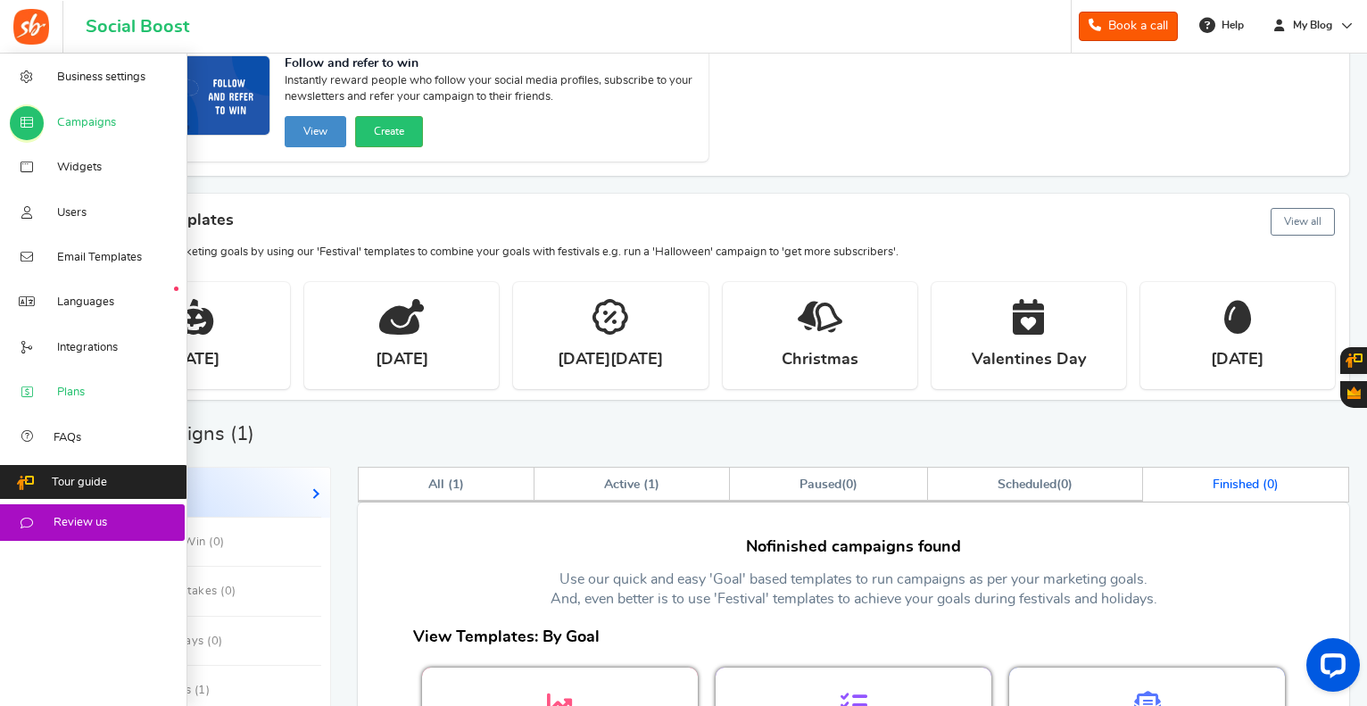
scroll to position [268, 0]
